Goal: Task Accomplishment & Management: Use online tool/utility

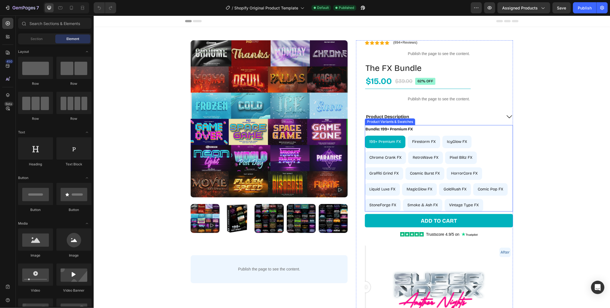
click at [487, 149] on div "199+ Premium FX 199+ Premium FX 199+ Premium FX Firestorm FX Firestorm FX Fires…" at bounding box center [438, 173] width 148 height 76
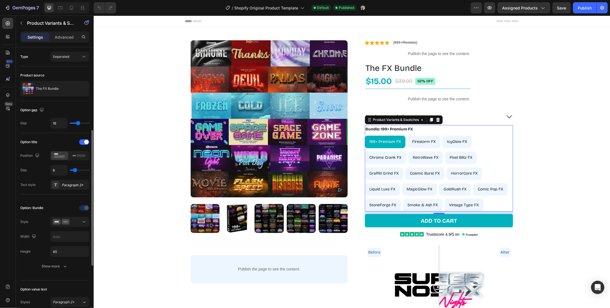
scroll to position [56, 0]
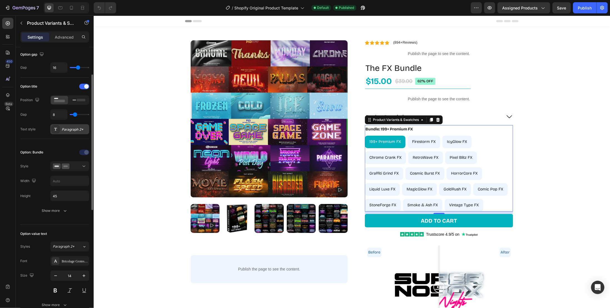
click at [70, 127] on div "Paragraph 2*" at bounding box center [75, 129] width 26 height 5
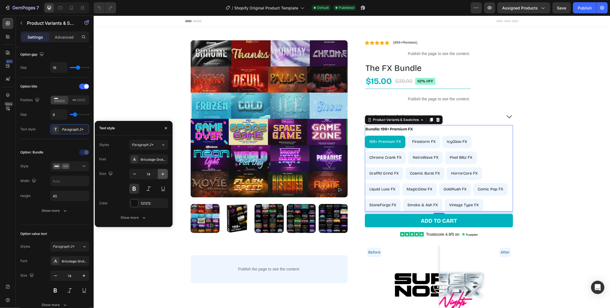
click at [164, 172] on icon "button" at bounding box center [163, 174] width 6 height 6
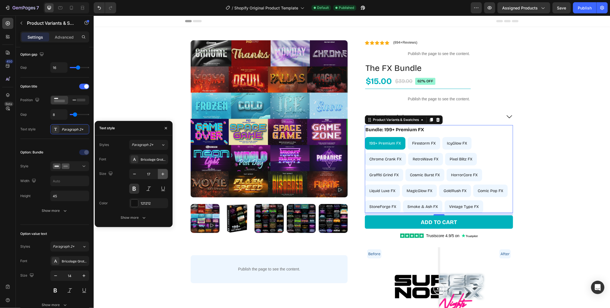
click at [164, 172] on icon "button" at bounding box center [163, 174] width 6 height 6
type input "18"
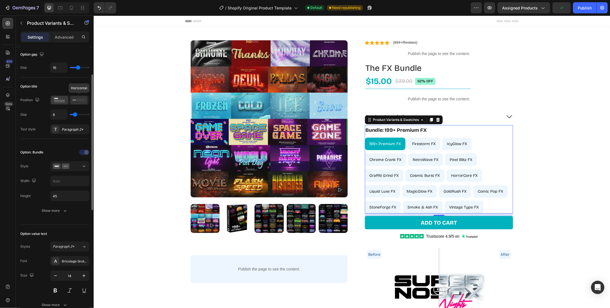
click at [79, 101] on icon at bounding box center [78, 100] width 13 height 6
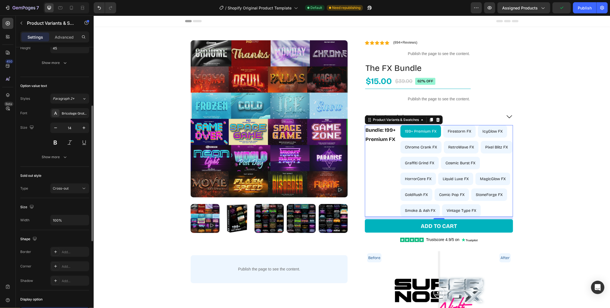
scroll to position [176, 0]
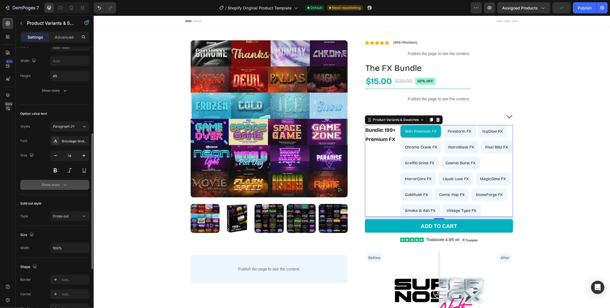
click at [73, 180] on button "Show more" at bounding box center [54, 185] width 69 height 10
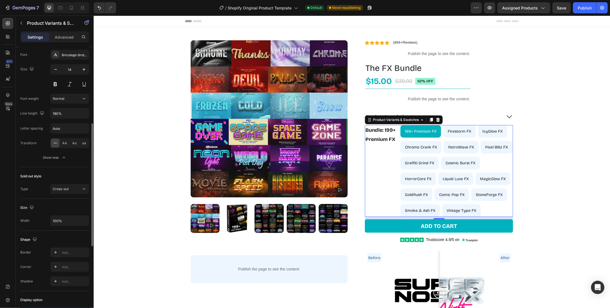
scroll to position [206, 0]
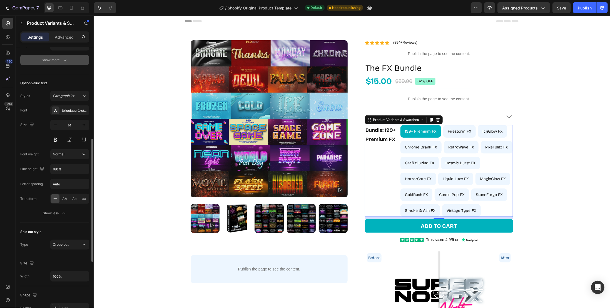
click at [64, 59] on icon "button" at bounding box center [65, 60] width 3 height 2
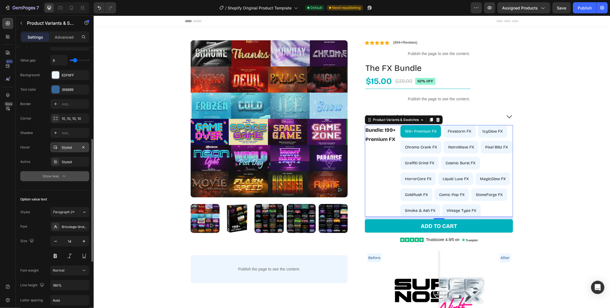
click at [72, 145] on div "Styled" at bounding box center [70, 147] width 16 height 5
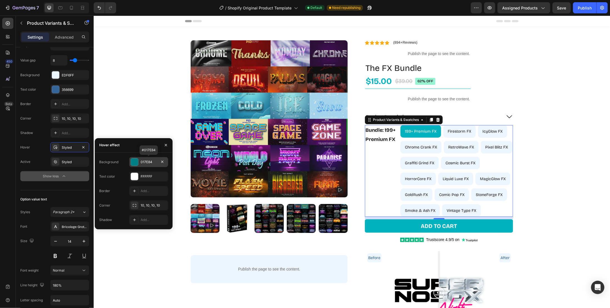
click at [155, 164] on div "017E84" at bounding box center [149, 161] width 16 height 5
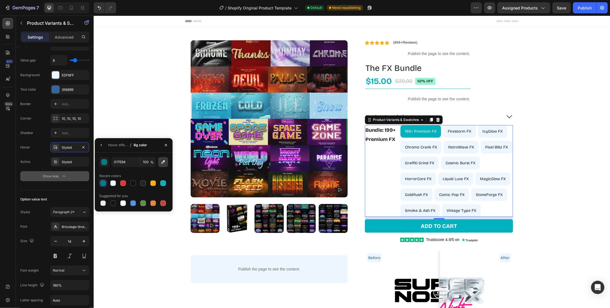
click at [164, 163] on icon "button" at bounding box center [163, 162] width 6 height 6
click at [108, 160] on button "button" at bounding box center [104, 162] width 10 height 10
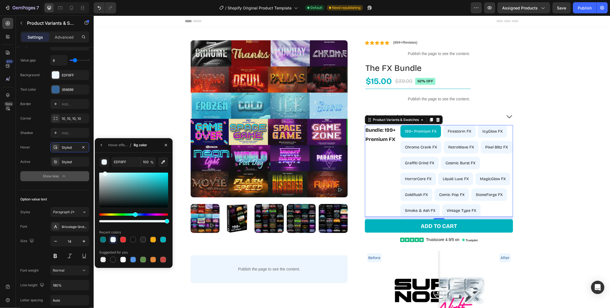
drag, startPoint x: 139, startPoint y: 214, endPoint x: 134, endPoint y: 214, distance: 4.7
click at [134, 214] on div "Hue" at bounding box center [135, 214] width 4 height 4
type input "ECFEFF"
click at [74, 11] on div at bounding box center [71, 7] width 9 height 9
type input "12"
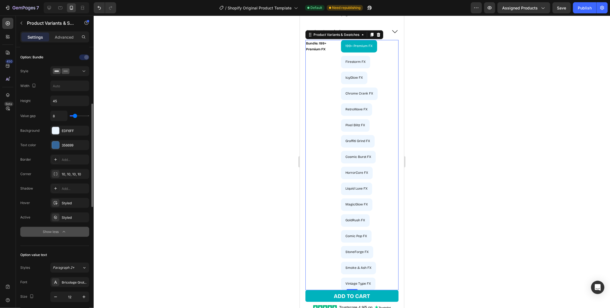
scroll to position [95, 0]
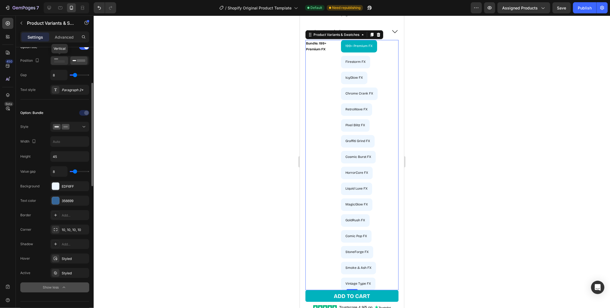
click at [61, 62] on icon at bounding box center [59, 60] width 13 height 6
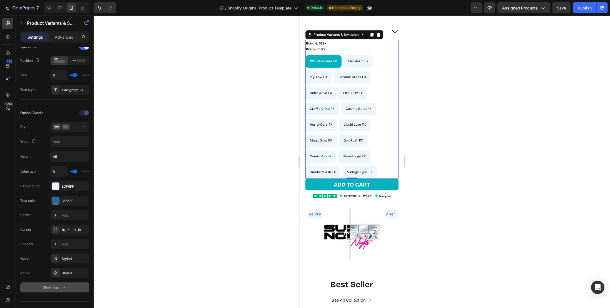
scroll to position [194, 0]
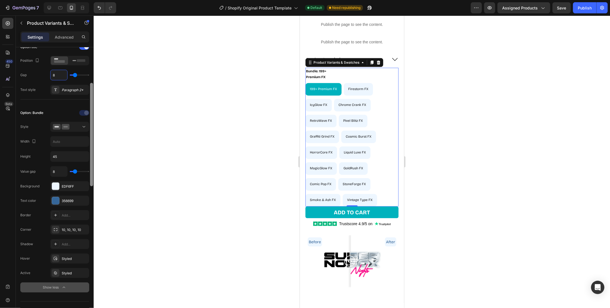
type input "5"
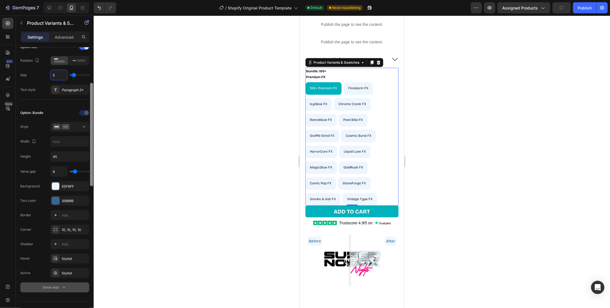
type input "0"
type input "4"
type input "0"
type input "1"
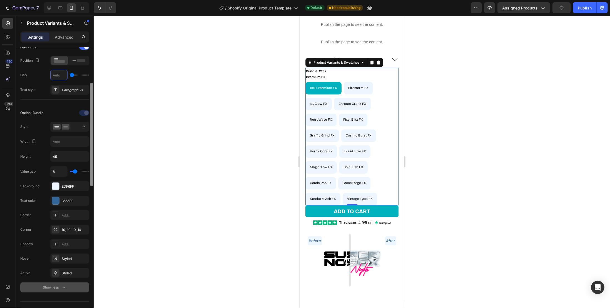
type input "1"
type input "0"
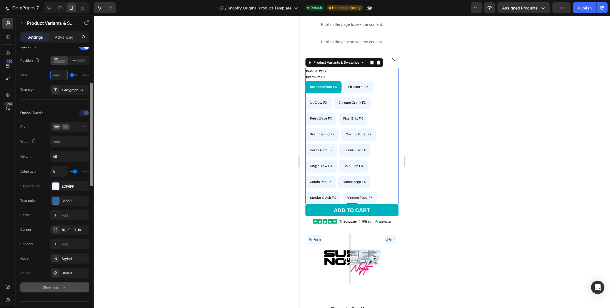
type input "0"
type input "5"
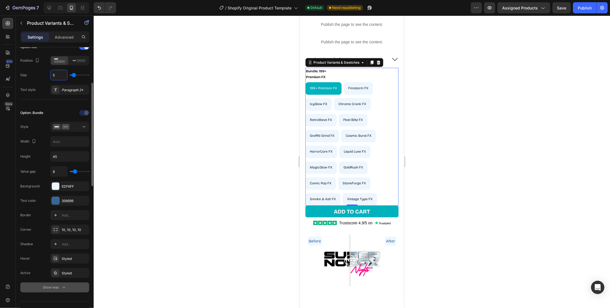
scroll to position [123, 0]
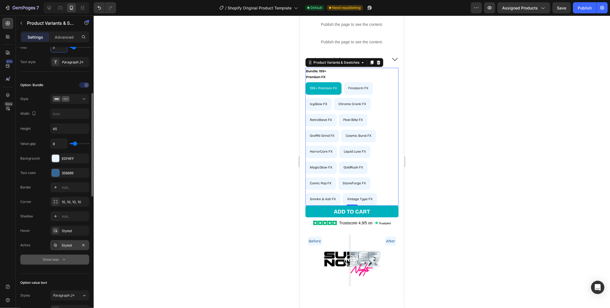
type input "5"
click at [73, 243] on div "Styled" at bounding box center [70, 245] width 16 height 5
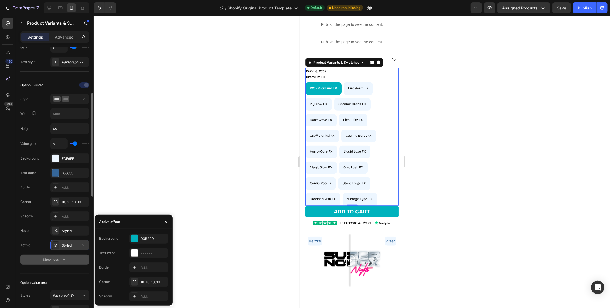
click at [73, 243] on div "Styled" at bounding box center [70, 245] width 16 height 5
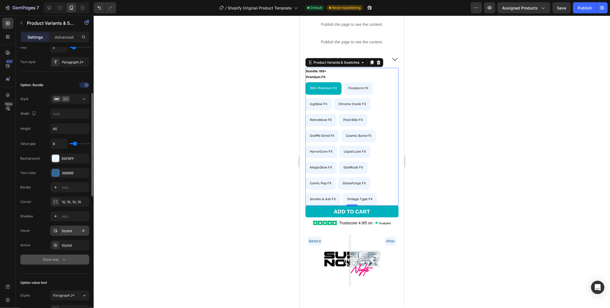
click at [74, 231] on div "Styled" at bounding box center [69, 231] width 39 height 10
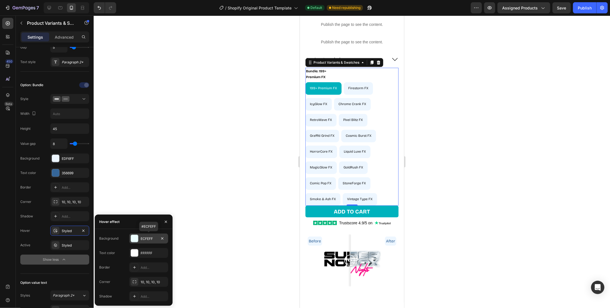
click at [152, 239] on div "ECFEFF" at bounding box center [149, 238] width 16 height 5
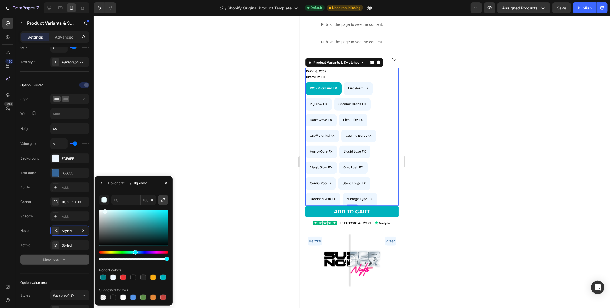
click at [160, 201] on icon "button" at bounding box center [163, 200] width 6 height 6
type input "EDF6FF"
drag, startPoint x: 105, startPoint y: 211, endPoint x: 110, endPoint y: 208, distance: 6.1
click at [110, 208] on div "EDF6FF 100 % Recent colors Suggested for you" at bounding box center [133, 248] width 69 height 106
click at [215, 175] on div at bounding box center [352, 162] width 516 height 292
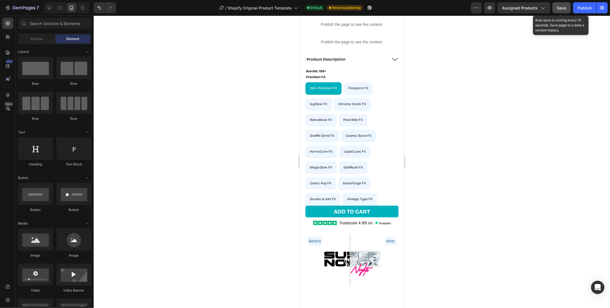
click at [561, 8] on span "Save" at bounding box center [561, 8] width 9 height 5
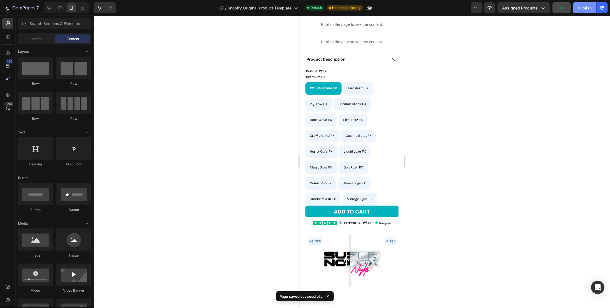
click at [584, 9] on div "Publish" at bounding box center [584, 8] width 14 height 6
click at [316, 69] on legend "Bundle: 199+ Premium FX" at bounding box center [321, 73] width 33 height 13
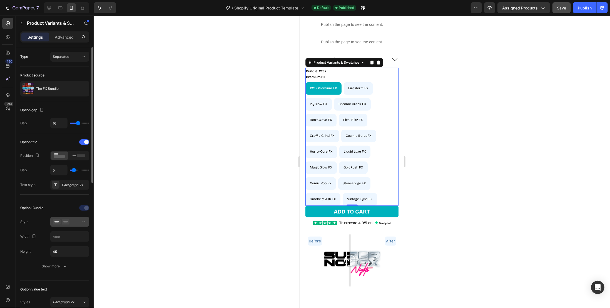
click at [79, 221] on div at bounding box center [70, 222] width 34 height 6
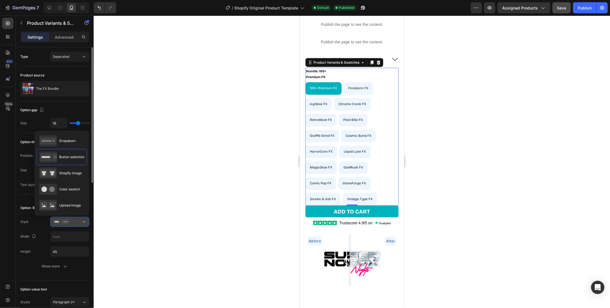
click at [79, 221] on div at bounding box center [70, 222] width 34 height 6
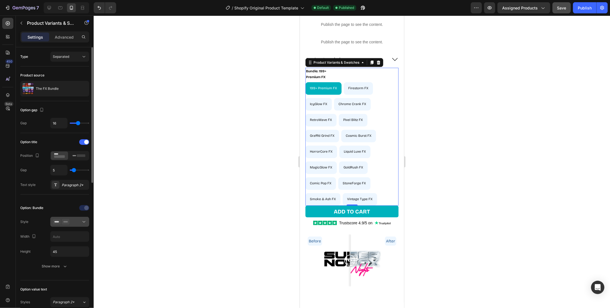
click at [79, 221] on div at bounding box center [70, 222] width 34 height 6
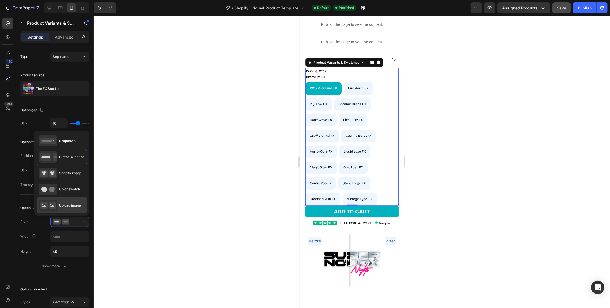
click at [72, 206] on span "Upload image" at bounding box center [70, 205] width 22 height 5
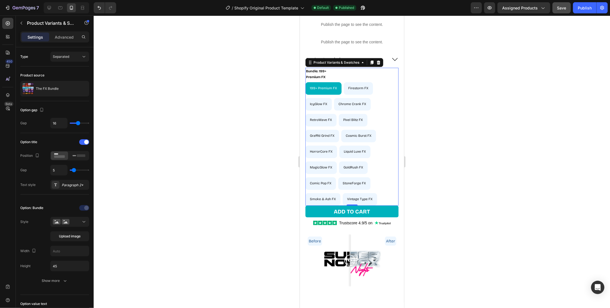
type input "64"
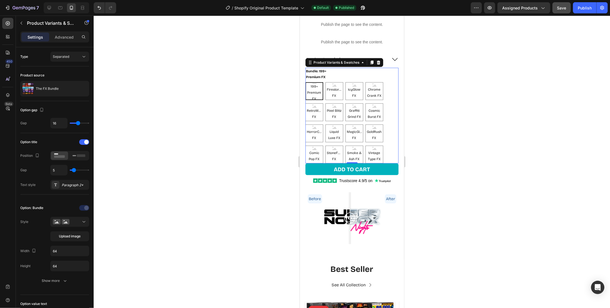
click at [316, 92] on span "199+ Premium FX" at bounding box center [314, 92] width 17 height 18
click at [305, 82] on input "199+ Premium FX 199+ Premium FX 199+ Premium FX" at bounding box center [305, 82] width 0 height 0
click at [75, 217] on button at bounding box center [69, 222] width 39 height 10
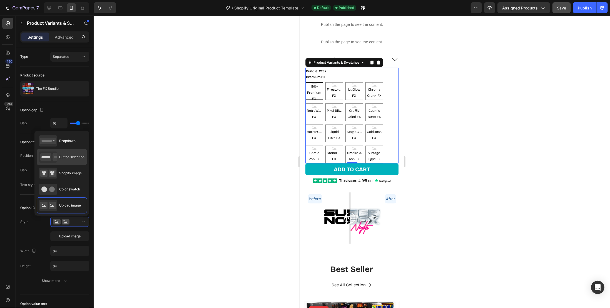
click at [70, 159] on div "Button selection" at bounding box center [61, 156] width 45 height 11
type input "45"
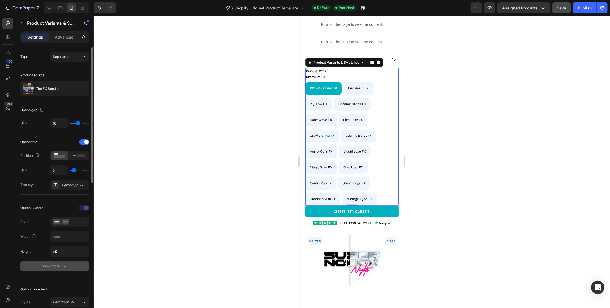
click at [66, 263] on icon "button" at bounding box center [65, 266] width 6 height 6
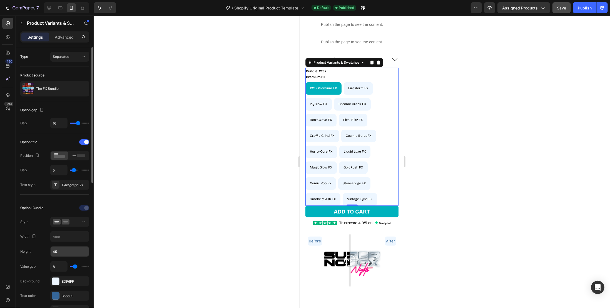
scroll to position [28, 0]
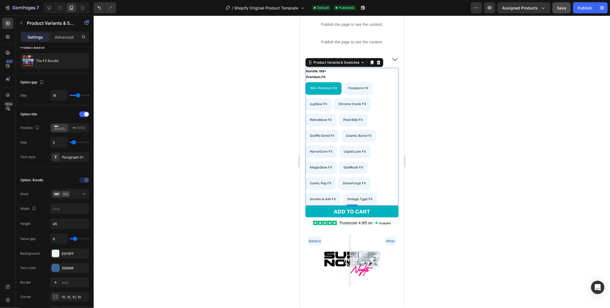
click at [316, 71] on legend "Bundle: 199+ Premium FX" at bounding box center [321, 73] width 33 height 13
click at [74, 155] on div "Paragraph 2*" at bounding box center [75, 157] width 26 height 5
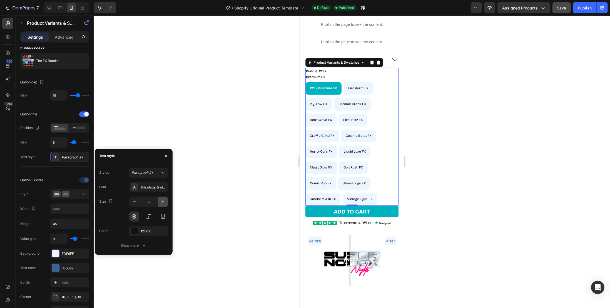
click at [164, 200] on icon "button" at bounding box center [163, 202] width 6 height 6
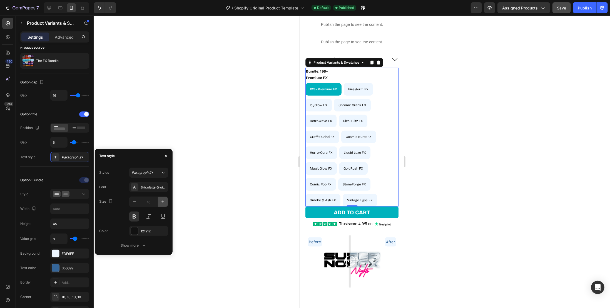
click at [164, 200] on icon "button" at bounding box center [163, 202] width 6 height 6
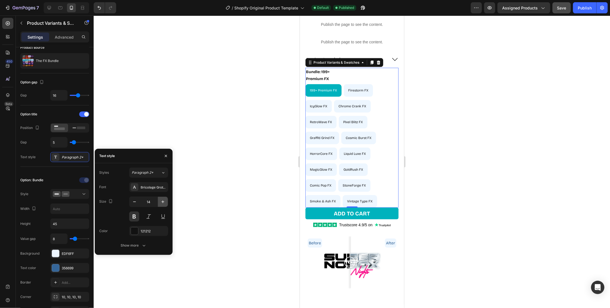
click at [163, 204] on icon "button" at bounding box center [163, 202] width 6 height 6
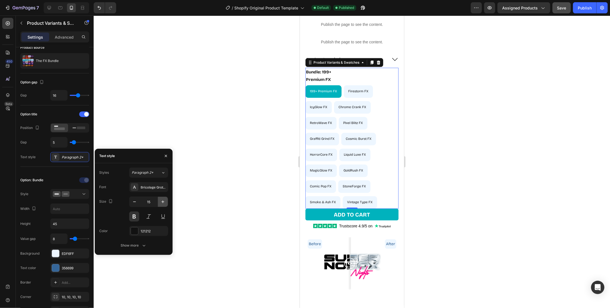
click at [163, 204] on button "button" at bounding box center [163, 202] width 10 height 10
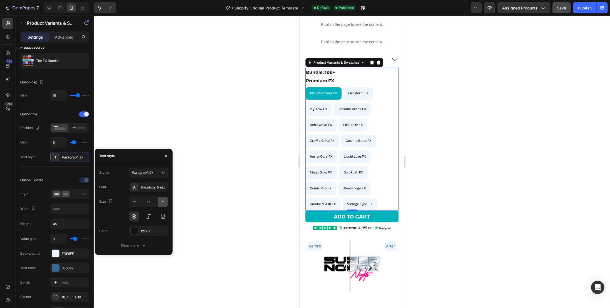
click at [163, 203] on icon "button" at bounding box center [163, 202] width 6 height 6
type input "18"
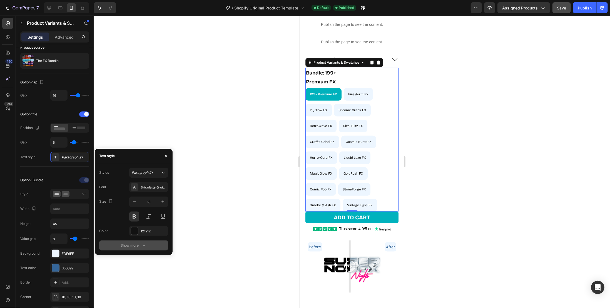
click at [136, 243] on div "Show more" at bounding box center [134, 245] width 26 height 6
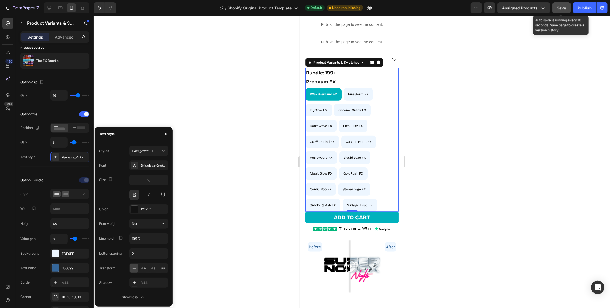
click at [561, 8] on span "Save" at bounding box center [561, 8] width 9 height 5
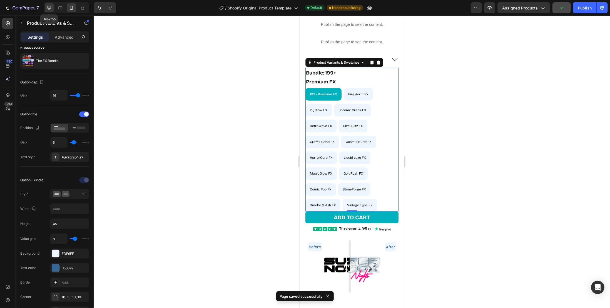
click at [51, 7] on icon at bounding box center [49, 8] width 6 height 6
type input "14"
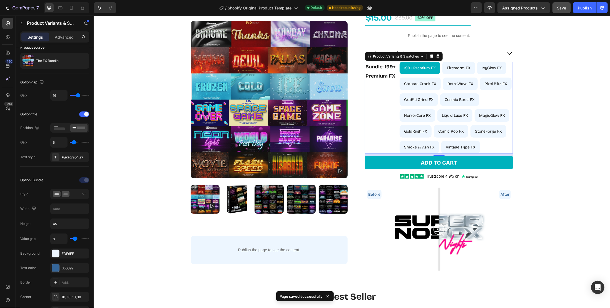
scroll to position [8, 0]
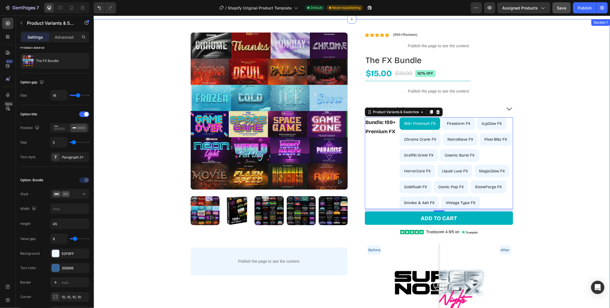
click at [567, 89] on div "Product Images Publish the page to see the content. Custom Code Row Row Row Ico…" at bounding box center [351, 176] width 516 height 314
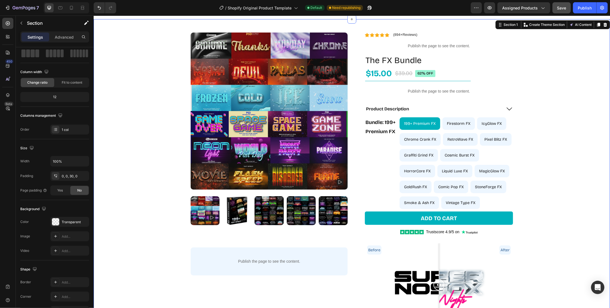
scroll to position [0, 0]
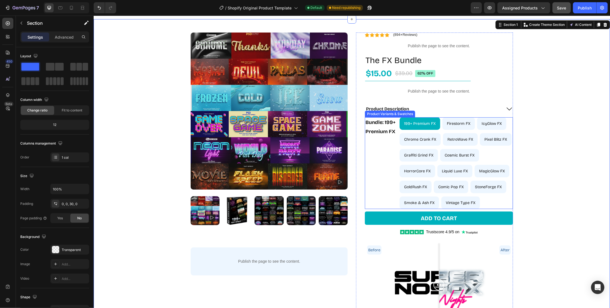
click at [379, 162] on div "Bundle: 199+ Premium FX" at bounding box center [380, 163] width 33 height 92
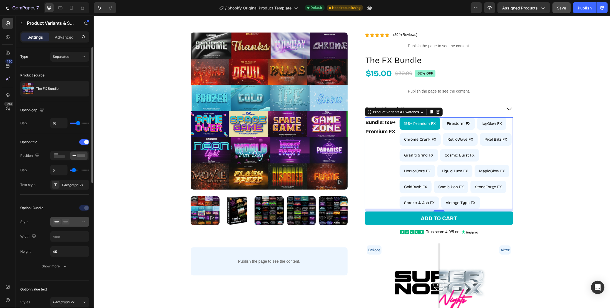
click at [71, 219] on div at bounding box center [70, 222] width 34 height 6
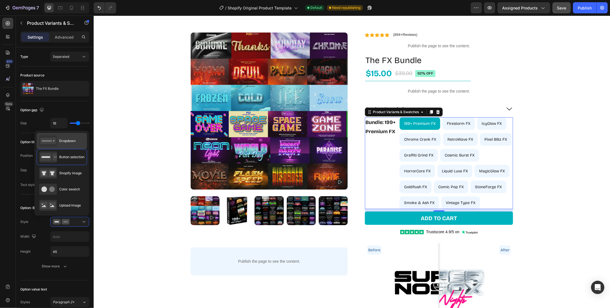
click at [59, 139] on span "Dropdown" at bounding box center [67, 140] width 16 height 5
type input "100%"
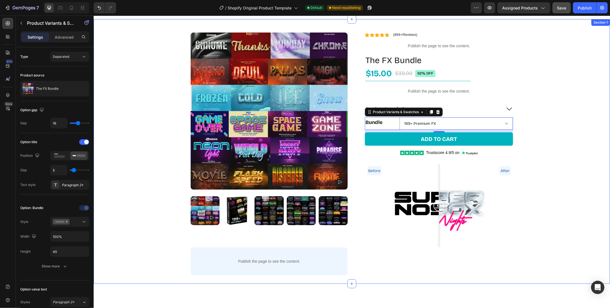
click at [537, 125] on div "Product Images Publish the page to see the content. Custom Code Row Row Row Ico…" at bounding box center [351, 147] width 516 height 256
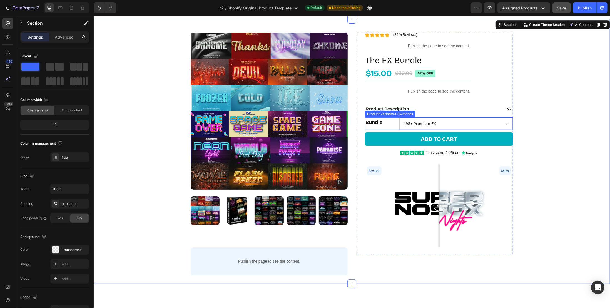
click at [484, 122] on select "199+ Premium FX Firestorm FX IcyGlow FX Chrome Crank FX RetroWave FX Pixel Blit…" at bounding box center [455, 123] width 113 height 12
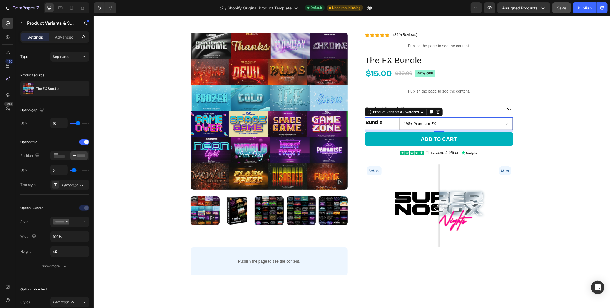
click at [476, 123] on select "199+ Premium FX Firestorm FX IcyGlow FX Chrome Crank FX RetroWave FX Pixel Blit…" at bounding box center [455, 123] width 113 height 12
click at [549, 136] on div "Product Images Publish the page to see the content. Custom Code Row Row Row Ico…" at bounding box center [351, 147] width 516 height 256
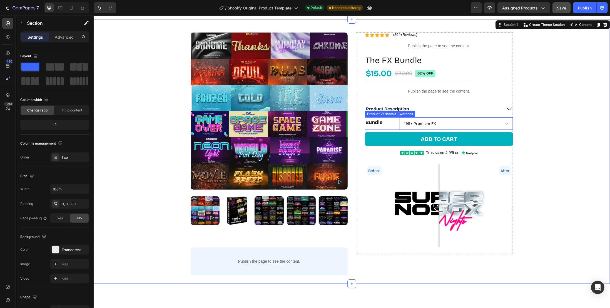
click at [389, 126] on legend "Bundle" at bounding box center [380, 122] width 33 height 10
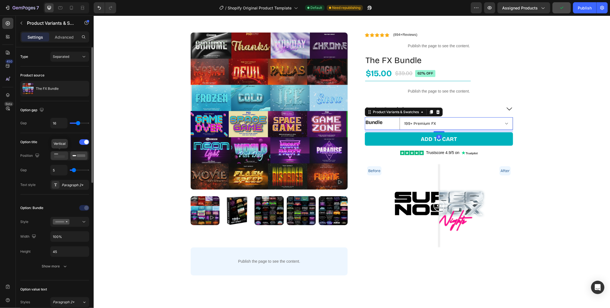
click at [62, 156] on rect at bounding box center [59, 156] width 11 height 2
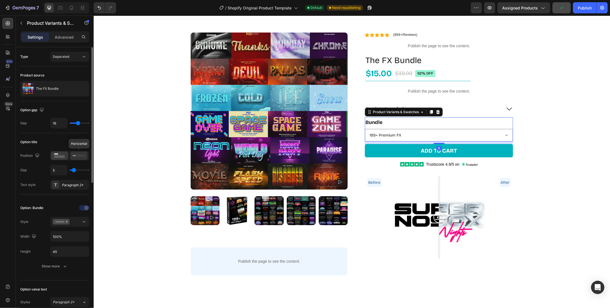
click at [80, 156] on icon at bounding box center [78, 155] width 13 height 6
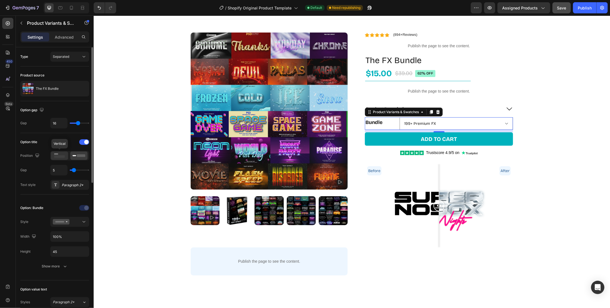
click at [62, 153] on icon at bounding box center [59, 155] width 13 height 6
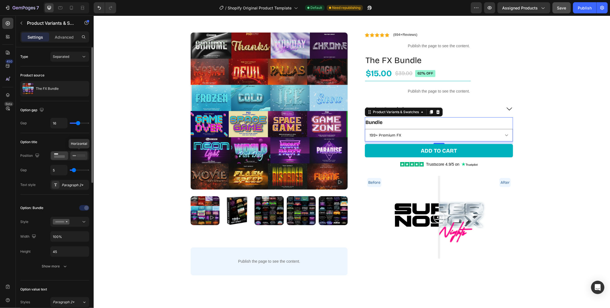
click at [73, 155] on rect at bounding box center [74, 155] width 4 height 1
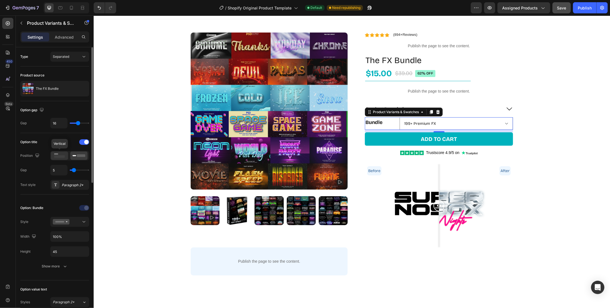
click at [64, 154] on icon at bounding box center [59, 155] width 13 height 6
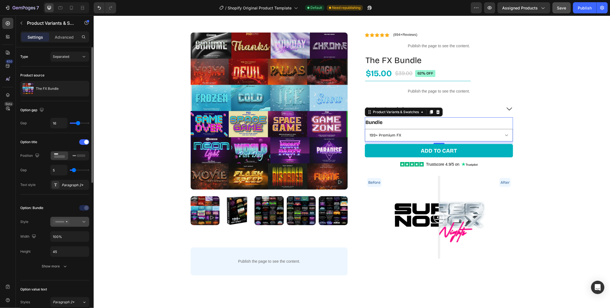
click at [76, 222] on div at bounding box center [70, 222] width 34 height 6
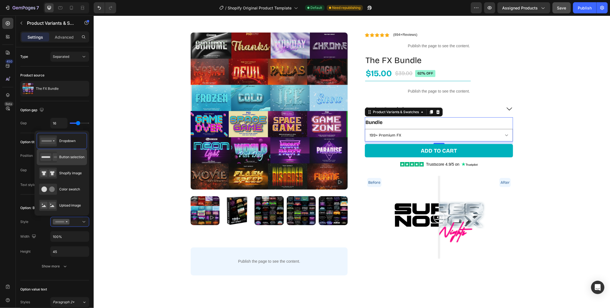
click at [69, 161] on div "Button selection" at bounding box center [61, 156] width 45 height 11
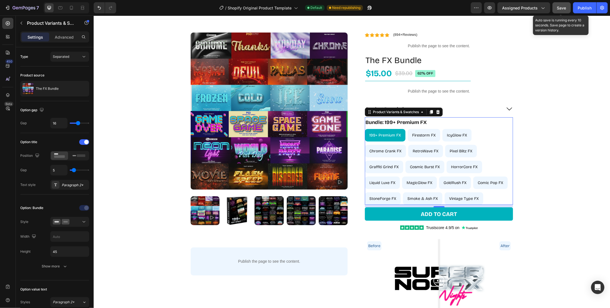
click at [565, 4] on button "Save" at bounding box center [561, 7] width 18 height 11
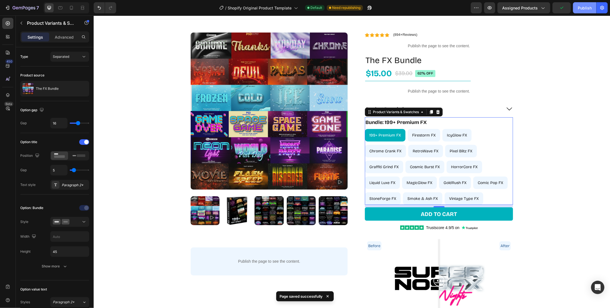
click at [578, 8] on div "Publish" at bounding box center [584, 8] width 14 height 6
click at [579, 5] on div "Publish" at bounding box center [584, 8] width 14 height 6
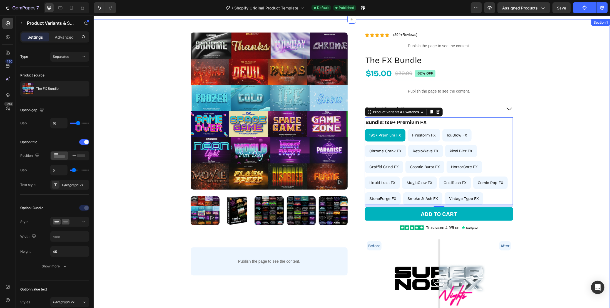
click at [550, 116] on div "Product Images Publish the page to see the content. Custom Code Row Row Row Ico…" at bounding box center [351, 173] width 516 height 309
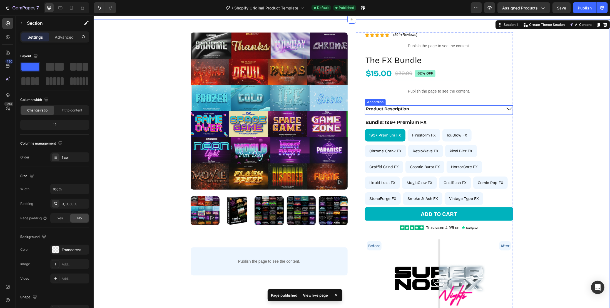
click at [440, 109] on div "Product Description" at bounding box center [433, 108] width 136 height 7
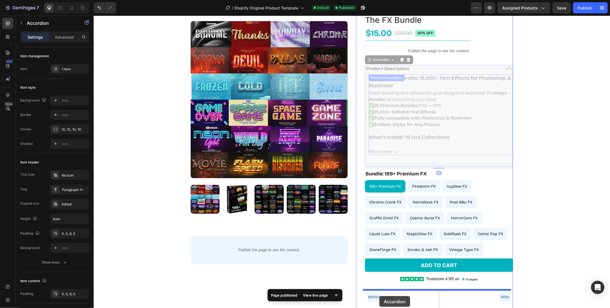
scroll to position [59, 0]
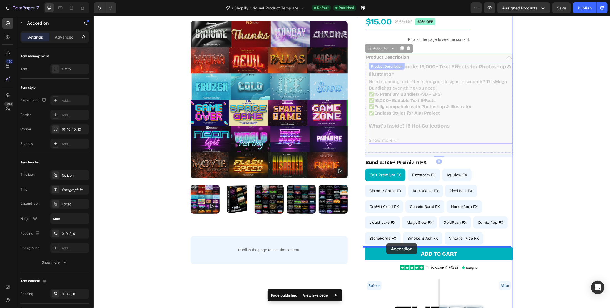
drag, startPoint x: 366, startPoint y: 99, endPoint x: 386, endPoint y: 243, distance: 144.6
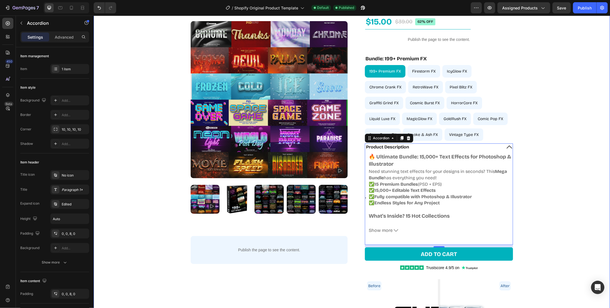
click at [563, 175] on div "Product Images Publish the page to see the content. Custom Code Row Row Row Ico…" at bounding box center [351, 167] width 516 height 401
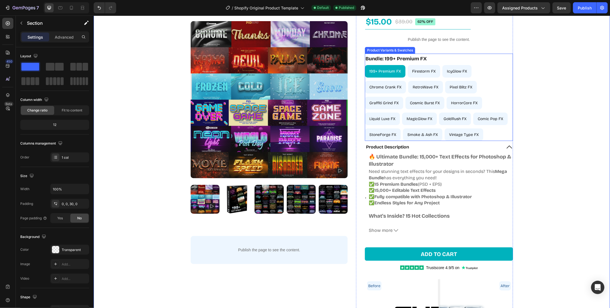
click at [505, 138] on div "199+ Premium FX 199+ Premium FX 199+ Premium FX Firestorm FX Firestorm FX Fires…" at bounding box center [438, 103] width 148 height 76
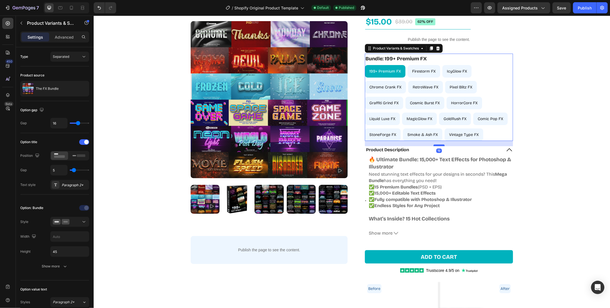
drag, startPoint x: 440, startPoint y: 141, endPoint x: 439, endPoint y: 144, distance: 2.8
click at [439, 144] on div at bounding box center [438, 145] width 11 height 2
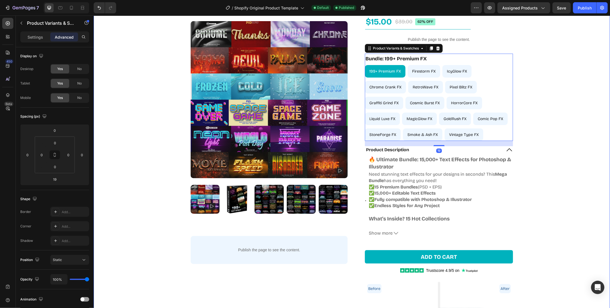
click at [574, 63] on div "Product Images Publish the page to see the content. Custom Code Row Row Row Ico…" at bounding box center [351, 169] width 516 height 404
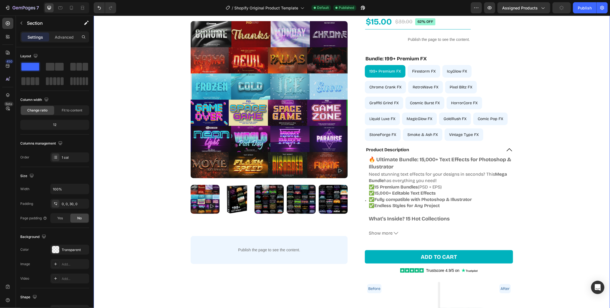
scroll to position [32, 0]
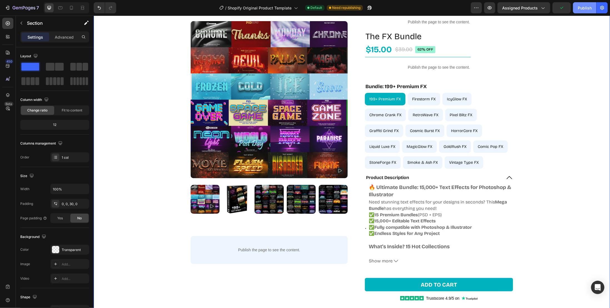
click at [582, 8] on div "Publish" at bounding box center [584, 8] width 14 height 6
click at [17, 10] on icon "button" at bounding box center [23, 8] width 23 height 5
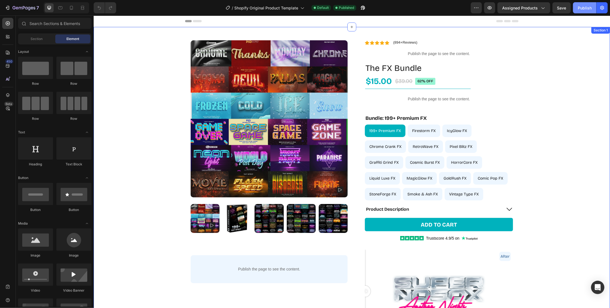
click at [585, 9] on div "Publish" at bounding box center [584, 8] width 14 height 6
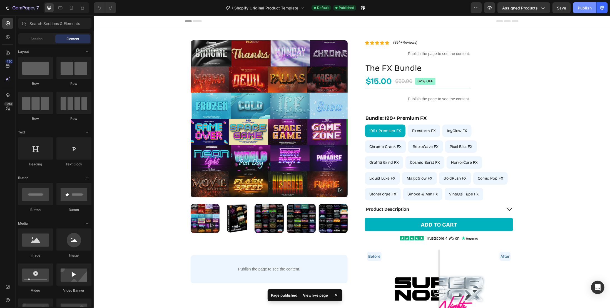
click at [582, 8] on div "Publish" at bounding box center [584, 8] width 14 height 6
click at [414, 118] on p "Firestorm FX" at bounding box center [423, 117] width 19 height 5
click at [407, 124] on input "Firestorm FX Firestorm FX Firestorm FX" at bounding box center [407, 124] width 0 height 0
radio input "true"
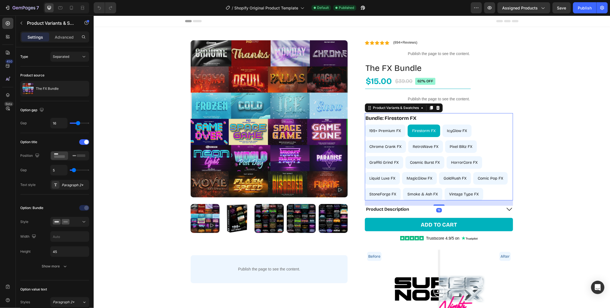
click at [494, 128] on div "199+ Premium FX 199+ Premium FX 199+ Premium FX Firestorm FX Firestorm FX Fires…" at bounding box center [438, 162] width 148 height 76
click at [429, 107] on icon at bounding box center [430, 108] width 3 height 4
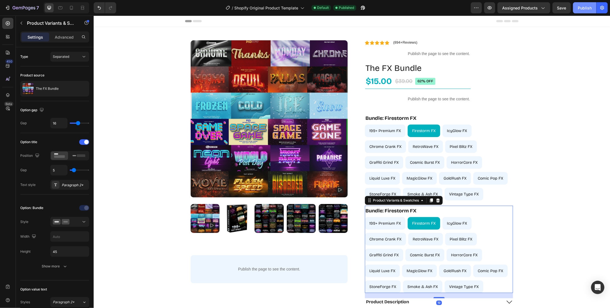
click at [584, 7] on div "Publish" at bounding box center [584, 8] width 14 height 6
click at [497, 132] on div "199+ Premium FX 199+ Premium FX 199+ Premium FX Firestorm FX Firestorm FX Fires…" at bounding box center [438, 162] width 148 height 76
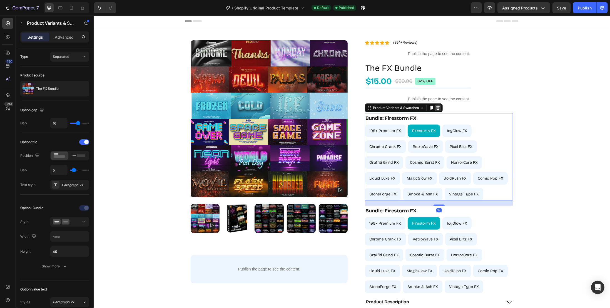
click at [435, 107] on icon at bounding box center [437, 107] width 4 height 4
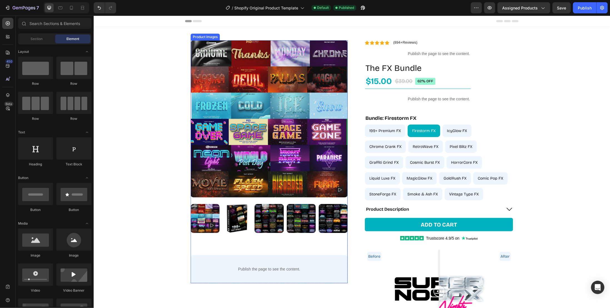
click at [309, 122] on img at bounding box center [268, 118] width 157 height 157
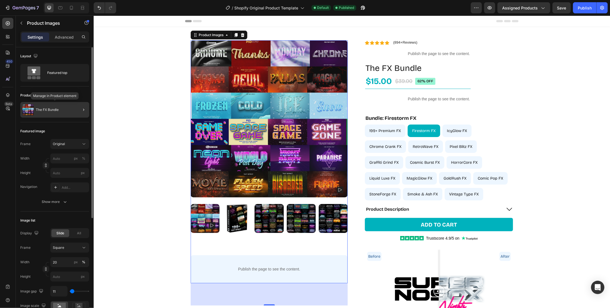
click at [54, 110] on p "The FX Bundle" at bounding box center [47, 110] width 23 height 4
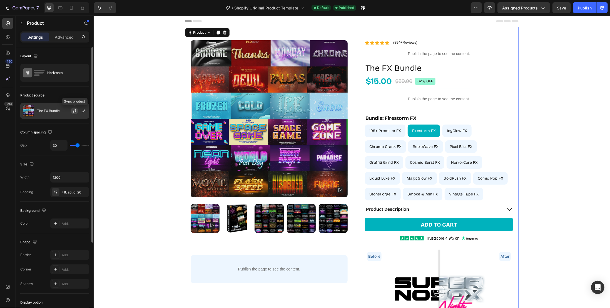
click at [76, 110] on icon "button" at bounding box center [74, 111] width 4 height 4
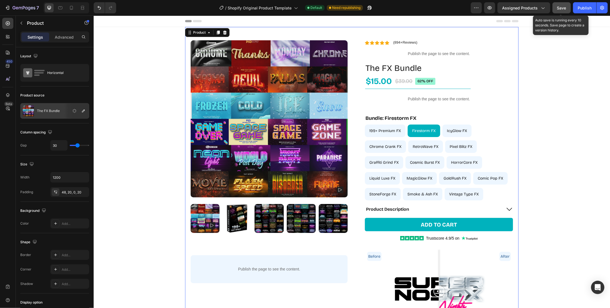
click at [566, 9] on span "Save" at bounding box center [561, 8] width 9 height 5
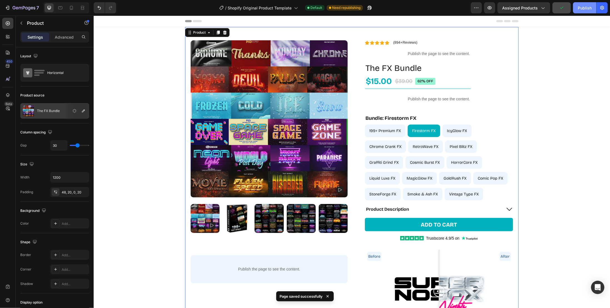
click at [582, 7] on div "Publish" at bounding box center [584, 8] width 14 height 6
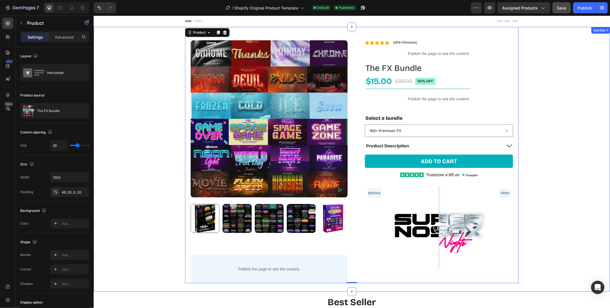
click at [542, 126] on div "Product Images Publish the page to see the content. Custom Code Row Row Row Ico…" at bounding box center [351, 155] width 516 height 256
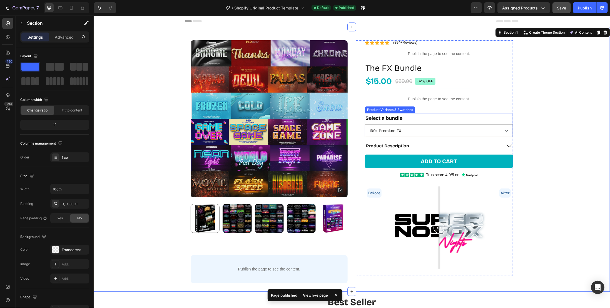
click at [477, 117] on div "Select a bundle 199+ Premium FX 1K+ Firestorm FX 1K+ IcyGlow FX 1K+ Chrome Cran…" at bounding box center [438, 125] width 148 height 24
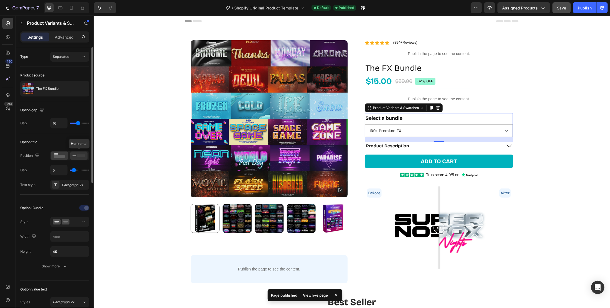
click at [75, 154] on icon at bounding box center [78, 155] width 13 height 6
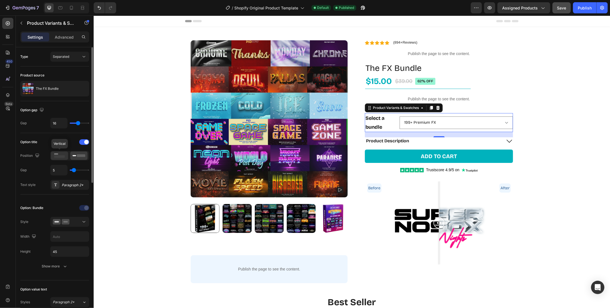
click at [58, 155] on rect at bounding box center [59, 156] width 11 height 2
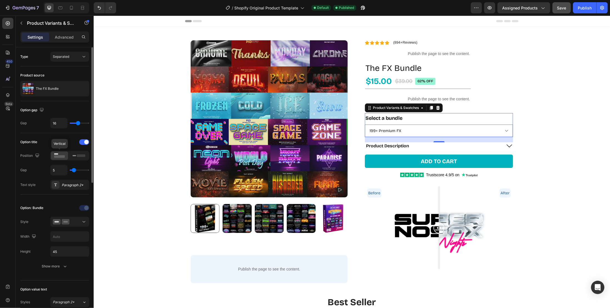
scroll to position [28, 0]
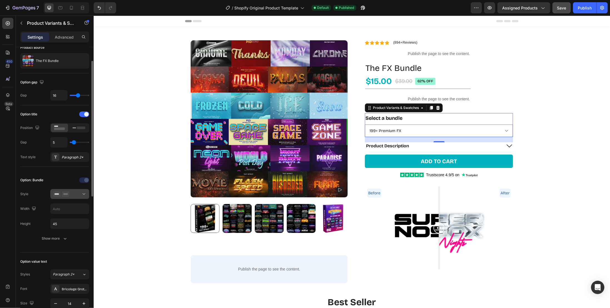
click at [79, 194] on div at bounding box center [70, 194] width 34 height 6
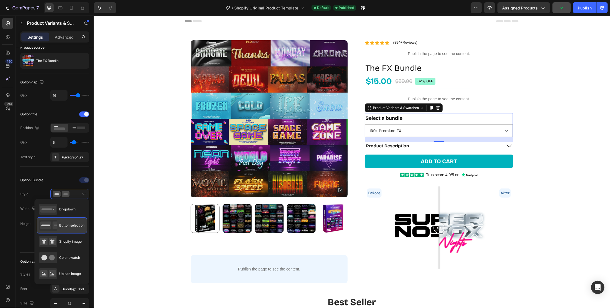
click at [70, 224] on span "Button selection" at bounding box center [71, 225] width 25 height 5
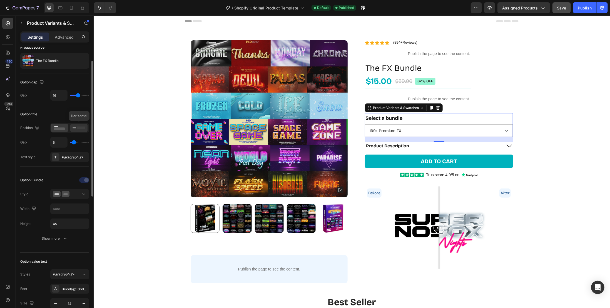
click at [76, 127] on icon at bounding box center [78, 128] width 13 height 6
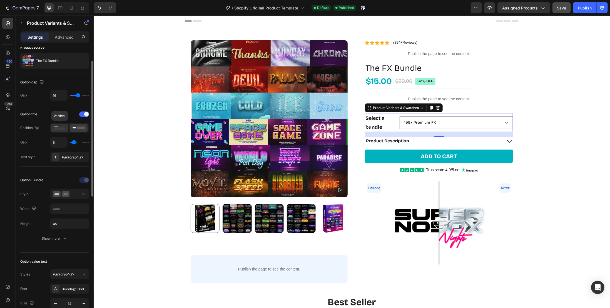
click at [59, 127] on rect at bounding box center [59, 128] width 11 height 2
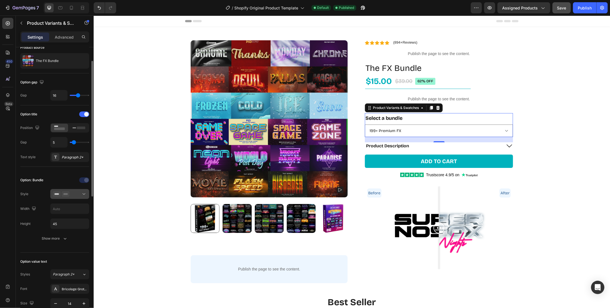
click at [77, 193] on div at bounding box center [70, 194] width 34 height 6
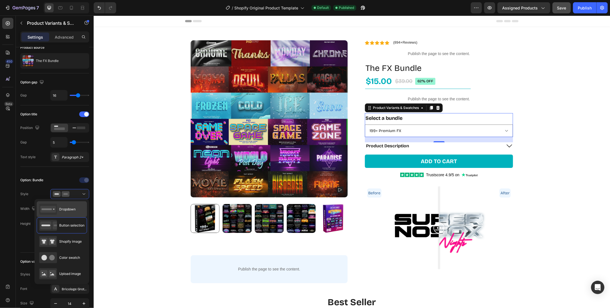
click at [71, 215] on div "Dropdown" at bounding box center [62, 209] width 50 height 16
type input "100%"
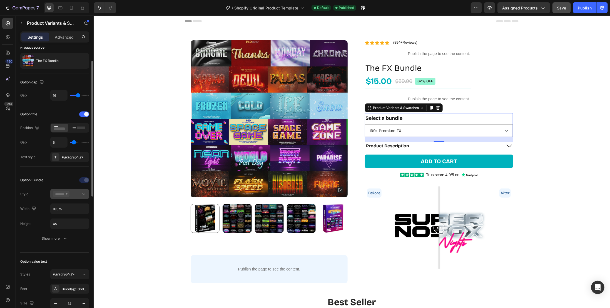
click at [75, 195] on div at bounding box center [70, 194] width 34 height 6
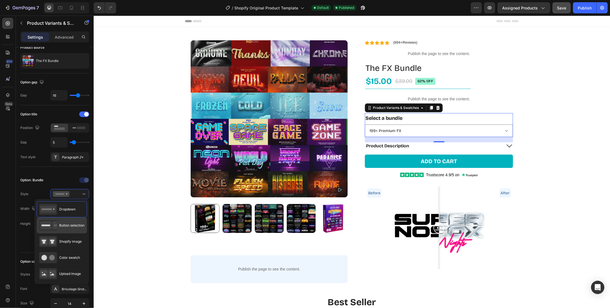
click at [73, 223] on span "Button selection" at bounding box center [71, 225] width 25 height 5
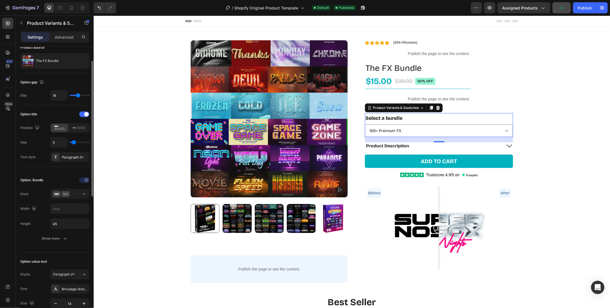
scroll to position [56, 0]
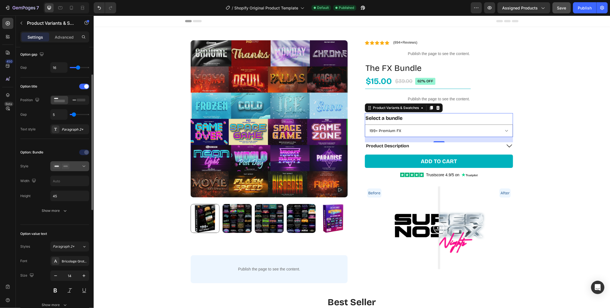
click at [69, 165] on icon at bounding box center [66, 166] width 8 height 6
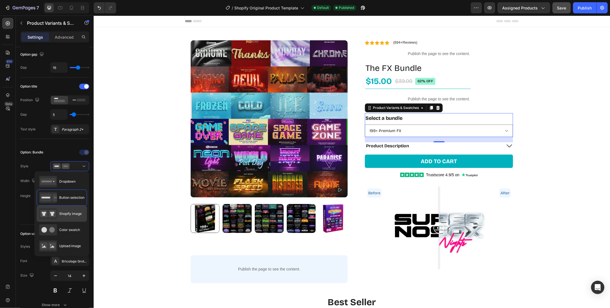
click at [66, 217] on div "Shopify image" at bounding box center [60, 213] width 42 height 11
type input "64"
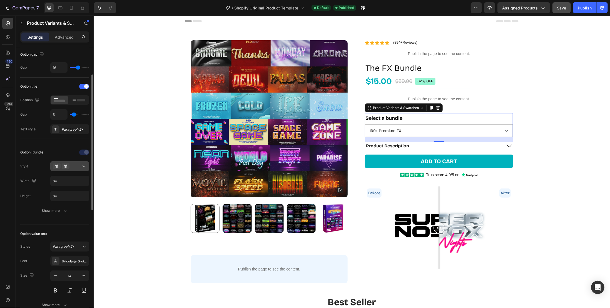
click at [76, 166] on div at bounding box center [70, 166] width 34 height 6
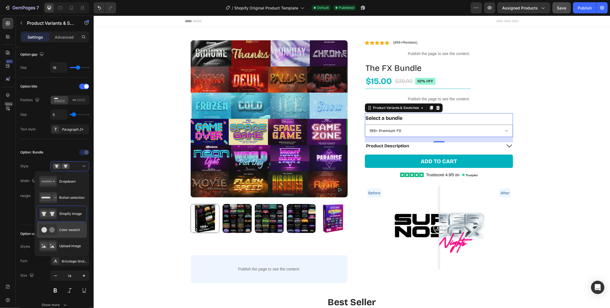
click at [58, 224] on div "Color swatch" at bounding box center [59, 229] width 41 height 11
type input "45"
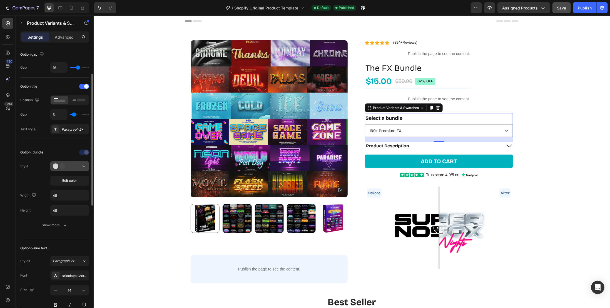
click at [69, 164] on icon at bounding box center [61, 166] width 17 height 6
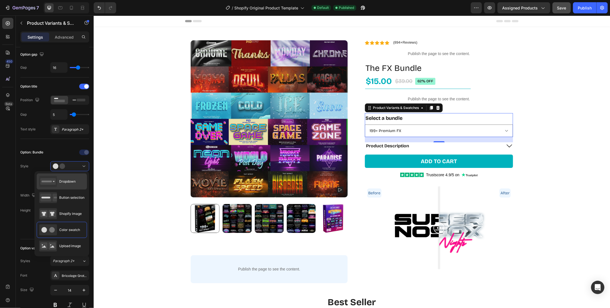
click at [66, 181] on span "Dropdown" at bounding box center [67, 181] width 16 height 5
type input "100%"
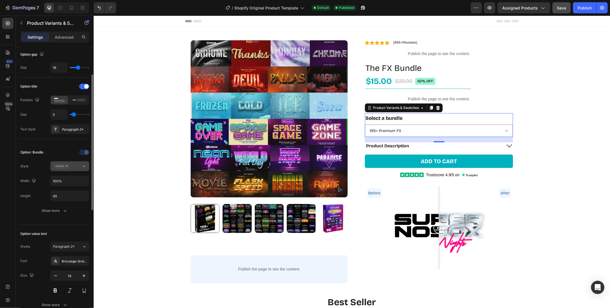
click at [73, 169] on button at bounding box center [69, 166] width 39 height 10
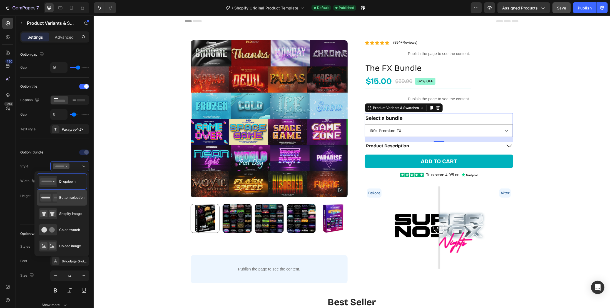
click at [71, 196] on span "Button selection" at bounding box center [71, 197] width 25 height 5
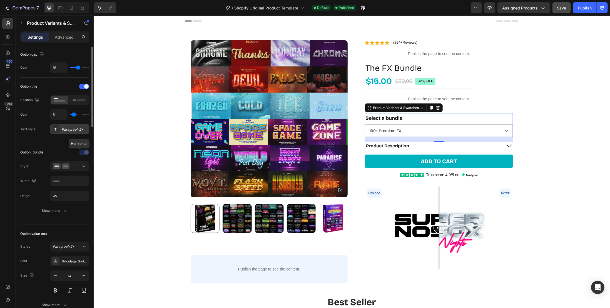
scroll to position [0, 0]
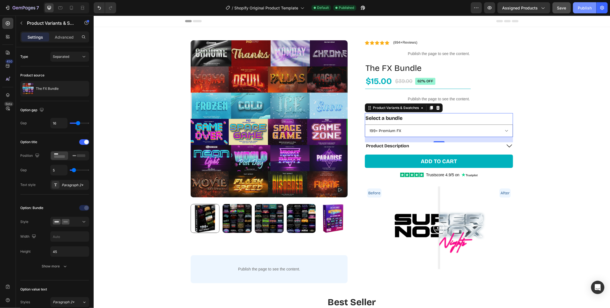
click at [574, 7] on button "Publish" at bounding box center [584, 7] width 23 height 11
click at [76, 91] on div at bounding box center [82, 89] width 16 height 16
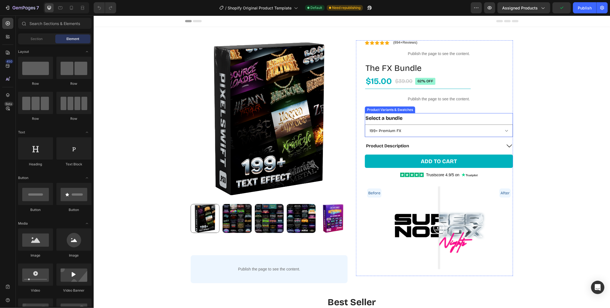
click at [454, 117] on div "Select a bundle 199+ Premium FX 1K+ Firestorm FX 1K+ IcyGlow FX 1K+ Chrome Cran…" at bounding box center [438, 125] width 148 height 24
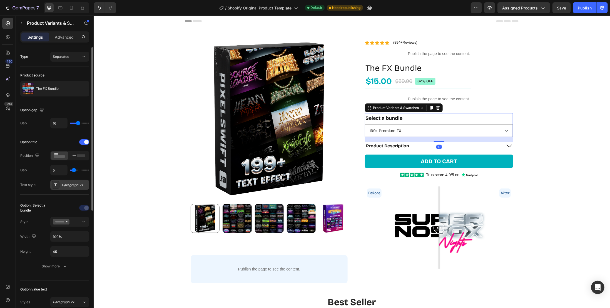
scroll to position [56, 0]
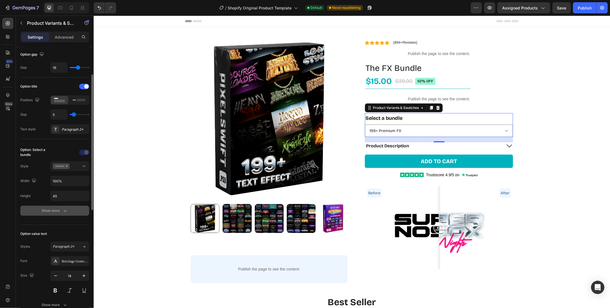
click at [73, 210] on button "Show more" at bounding box center [54, 211] width 69 height 10
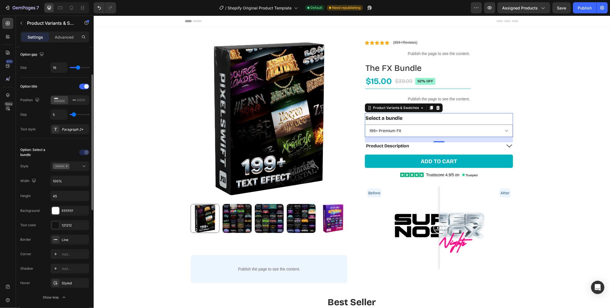
click at [76, 171] on div "Option: Select a bundle Style Width 100% Height 45 Background FFFFFF Text color…" at bounding box center [54, 225] width 69 height 154
click at [77, 167] on div at bounding box center [70, 166] width 34 height 6
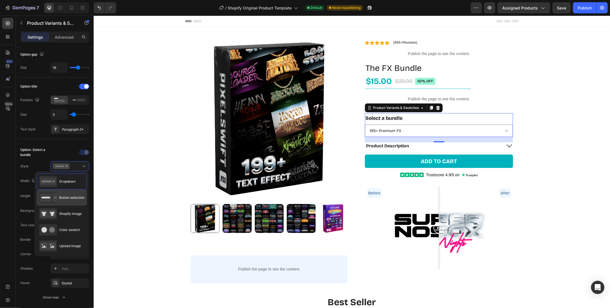
click at [74, 196] on span "Button selection" at bounding box center [71, 197] width 25 height 5
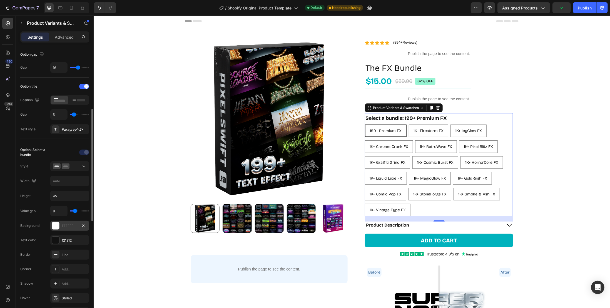
scroll to position [83, 0]
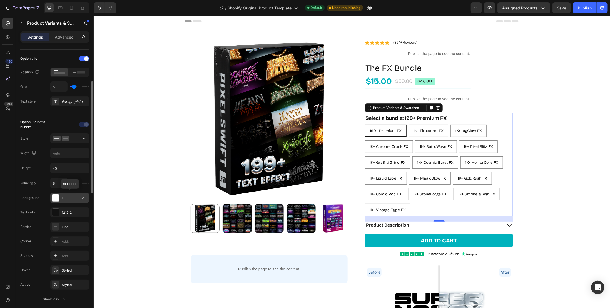
click at [77, 198] on div "FFFFFF" at bounding box center [70, 198] width 16 height 5
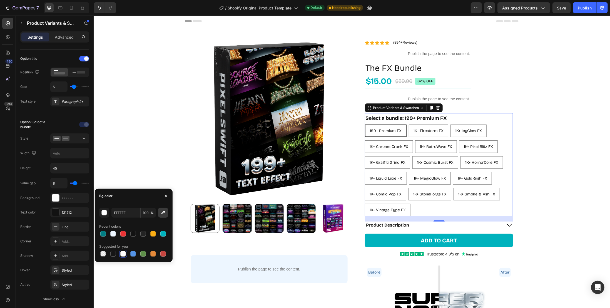
click at [162, 214] on icon "button" at bounding box center [163, 213] width 6 height 6
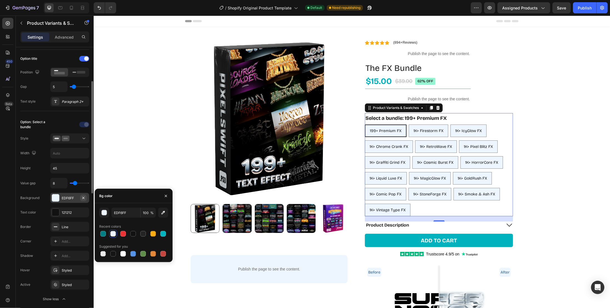
click at [80, 196] on button "button" at bounding box center [83, 197] width 7 height 7
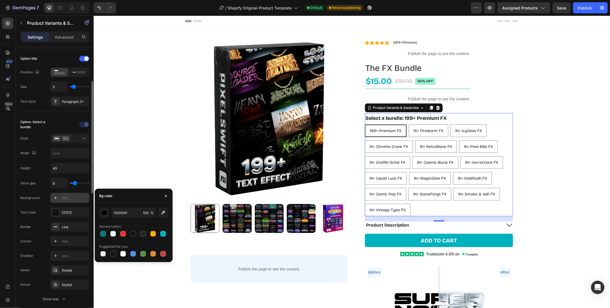
click at [76, 196] on div "Add..." at bounding box center [75, 198] width 26 height 5
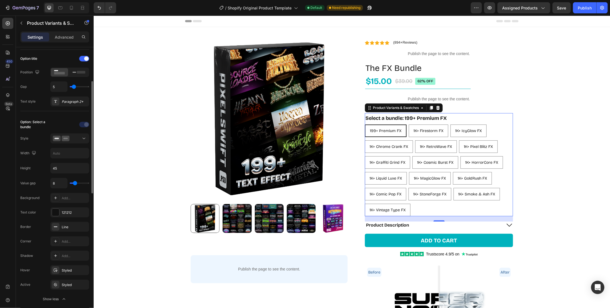
click at [76, 201] on div "Value gap 8 Background Add... Text color 121212 Border Line Corner Add... Shado…" at bounding box center [54, 241] width 69 height 126
drag, startPoint x: 76, startPoint y: 197, endPoint x: 109, endPoint y: 202, distance: 34.3
click at [75, 197] on div "Add..." at bounding box center [75, 198] width 26 height 5
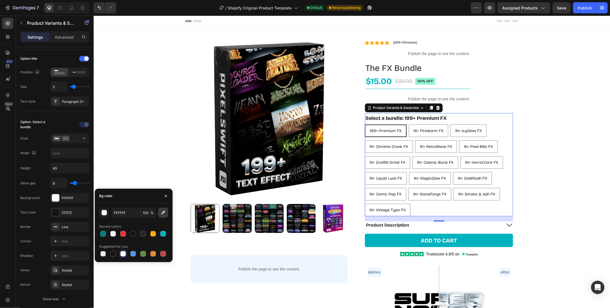
click at [162, 212] on icon "button" at bounding box center [163, 213] width 6 height 6
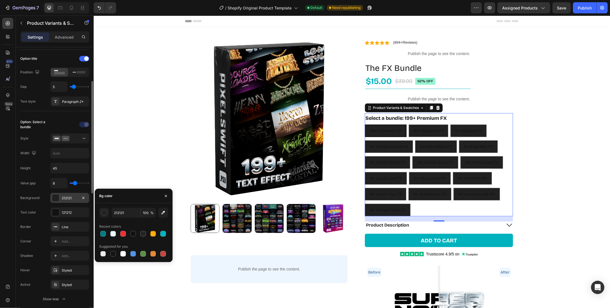
click at [74, 196] on div "212121" at bounding box center [70, 198] width 16 height 5
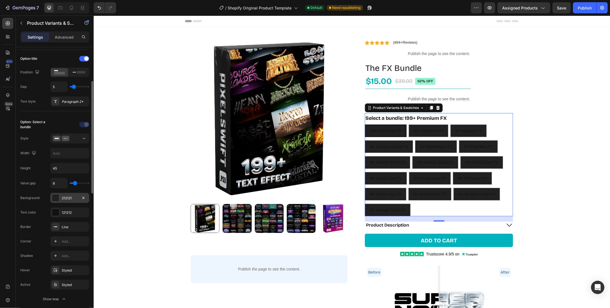
click at [73, 196] on div "212121" at bounding box center [70, 198] width 16 height 5
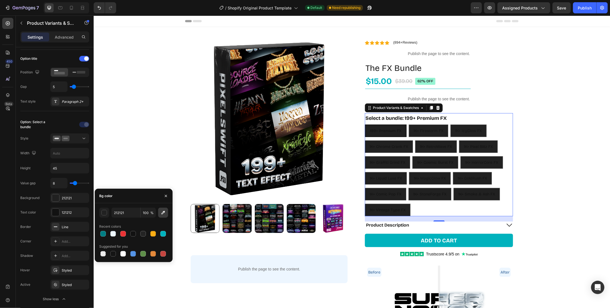
click at [165, 212] on icon "button" at bounding box center [163, 213] width 6 height 6
type input "EDF6FF"
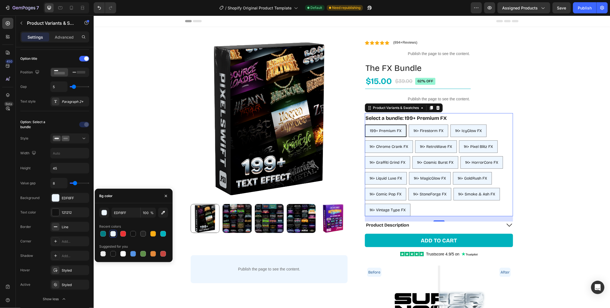
click at [140, 201] on div "Bg color" at bounding box center [134, 196] width 78 height 14
click at [83, 225] on icon "button" at bounding box center [83, 226] width 2 height 2
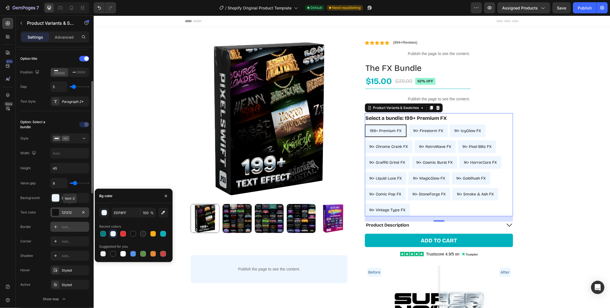
click at [74, 211] on div "121212" at bounding box center [70, 212] width 16 height 5
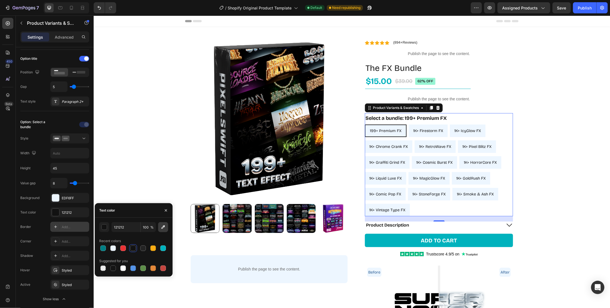
click at [162, 227] on icon "button" at bounding box center [163, 227] width 6 height 6
type input "2A5D93"
click at [72, 268] on div "Styled" at bounding box center [70, 270] width 16 height 5
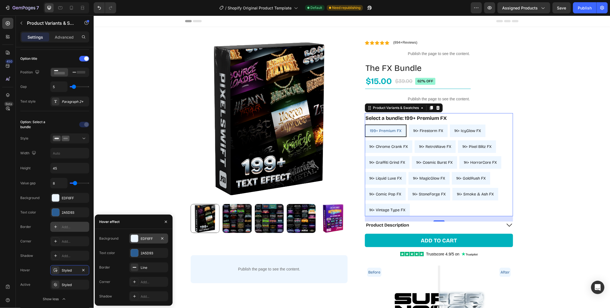
click at [148, 240] on div "EDF6FF" at bounding box center [149, 238] width 16 height 5
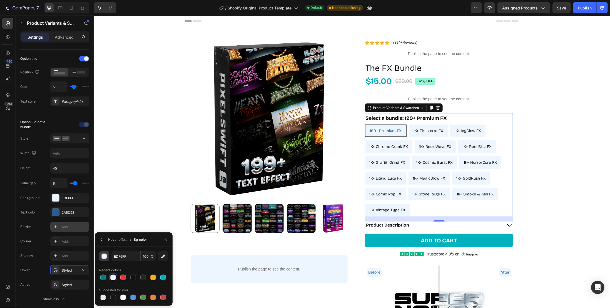
click at [107, 255] on button "button" at bounding box center [104, 256] width 10 height 10
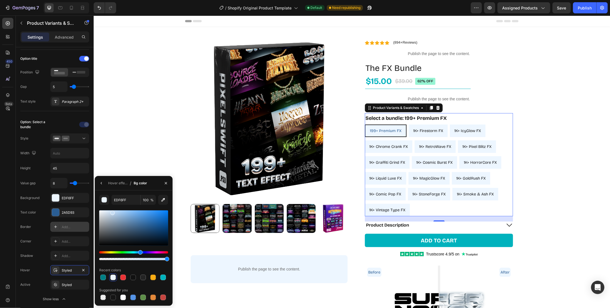
click at [112, 211] on div at bounding box center [133, 227] width 69 height 35
type input "C8DEF4"
click at [35, 265] on div "Hover Styled" at bounding box center [54, 270] width 69 height 10
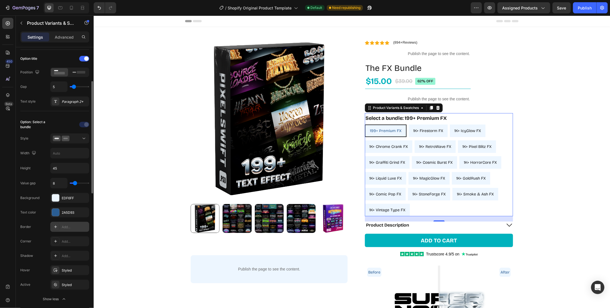
scroll to position [139, 0]
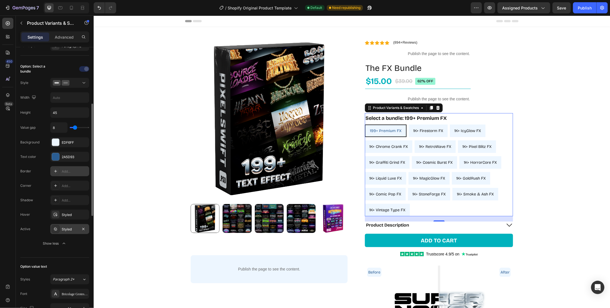
click at [70, 227] on div "Styled" at bounding box center [70, 229] width 16 height 5
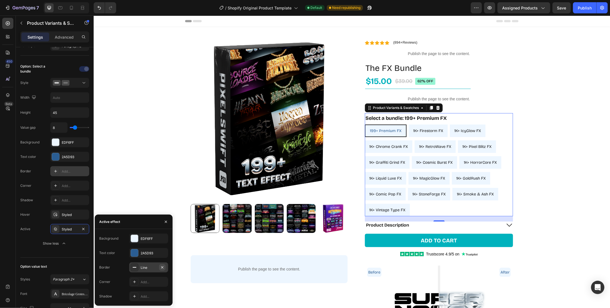
click at [164, 266] on icon "button" at bounding box center [162, 267] width 4 height 4
click at [153, 253] on div "2A5D93" at bounding box center [149, 253] width 16 height 5
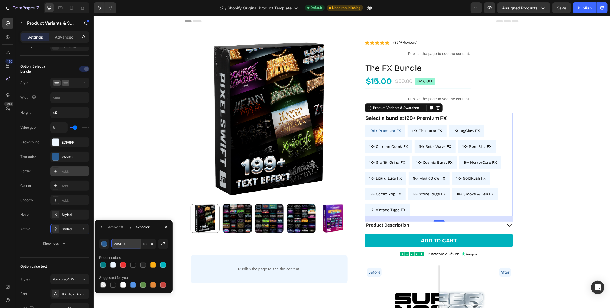
click at [0, 0] on input "2A5D93" at bounding box center [0, 0] width 0 height 0
type input "fff"
click at [101, 228] on icon "button" at bounding box center [101, 227] width 4 height 4
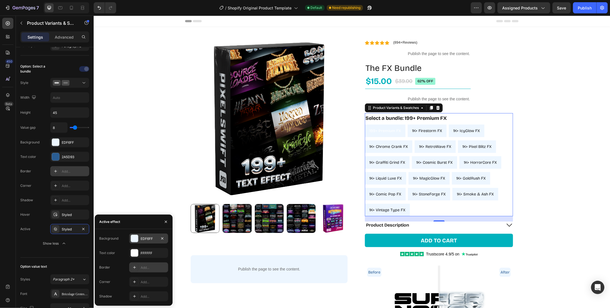
click at [151, 237] on div "EDF6FF" at bounding box center [149, 238] width 16 height 5
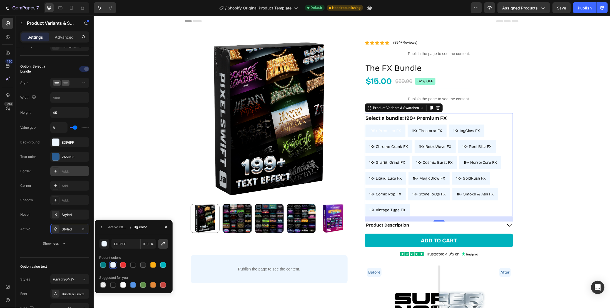
click at [161, 245] on icon "button" at bounding box center [163, 244] width 6 height 6
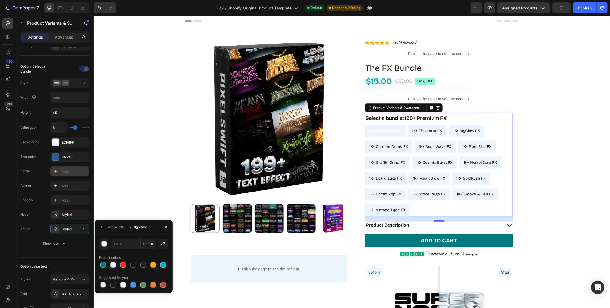
type input "00B2BD"
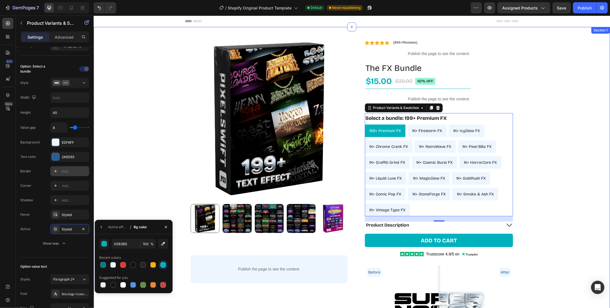
click at [116, 199] on div "Product Images Publish the page to see the content. Custom Code Row Row Row Ico…" at bounding box center [351, 191] width 516 height 328
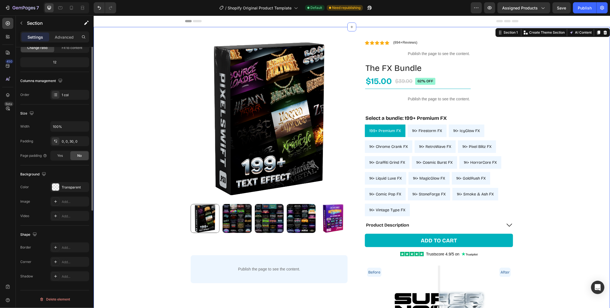
scroll to position [0, 0]
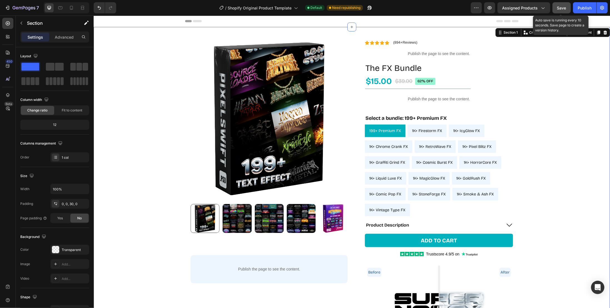
click at [567, 10] on button "Save" at bounding box center [561, 7] width 18 height 11
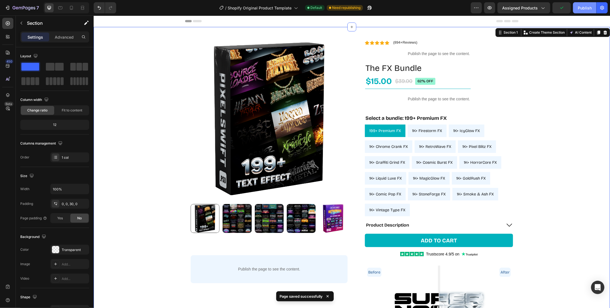
click at [583, 11] on button "Publish" at bounding box center [584, 7] width 23 height 11
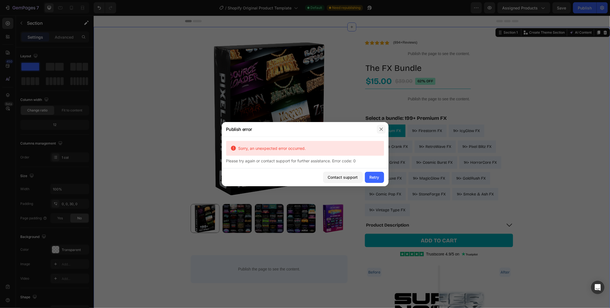
click at [379, 130] on icon "button" at bounding box center [380, 128] width 3 height 3
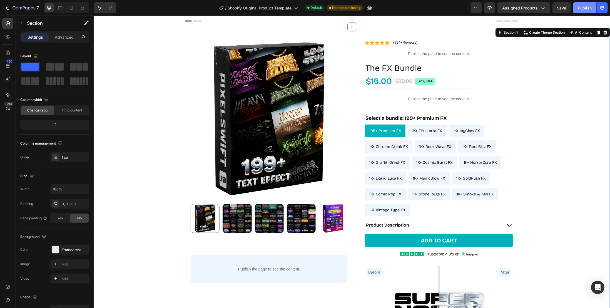
click at [586, 7] on div "Publish" at bounding box center [584, 8] width 14 height 6
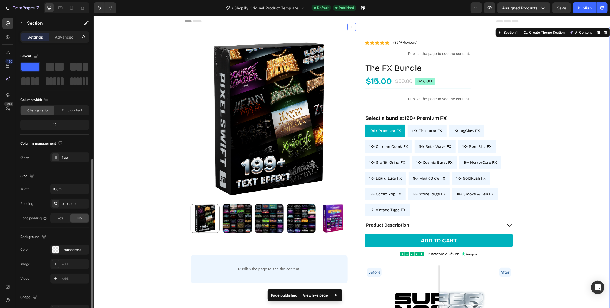
scroll to position [61, 0]
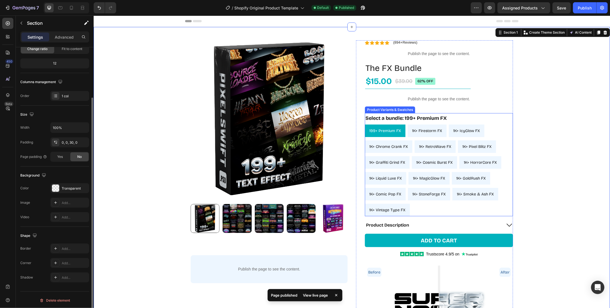
click at [466, 209] on div "199+ Premium FX 199+ Premium FX 199+ Premium FX 1K+ Firestorm FX 1K+ Firestorm …" at bounding box center [438, 170] width 148 height 92
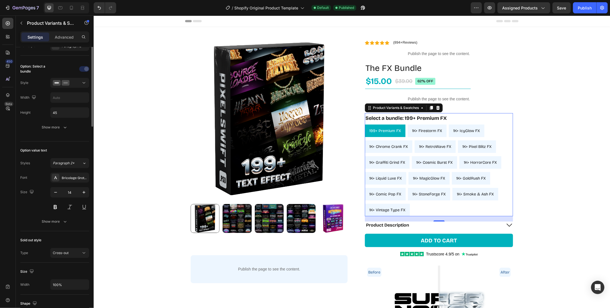
scroll to position [56, 0]
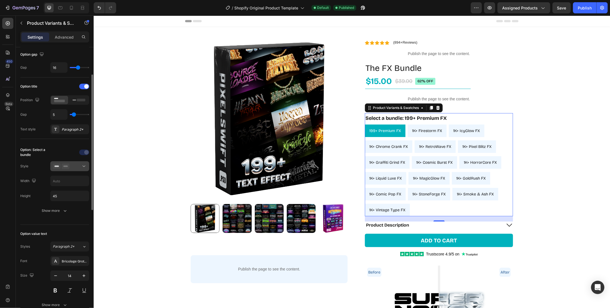
click at [78, 164] on div at bounding box center [70, 166] width 34 height 6
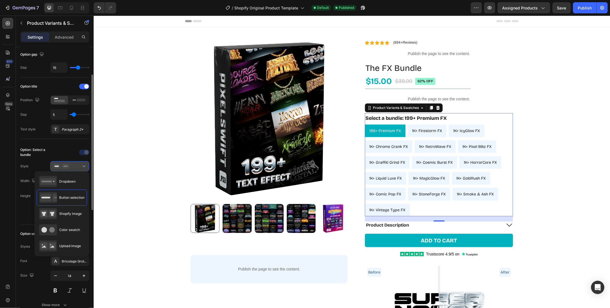
click at [78, 164] on div at bounding box center [70, 166] width 34 height 6
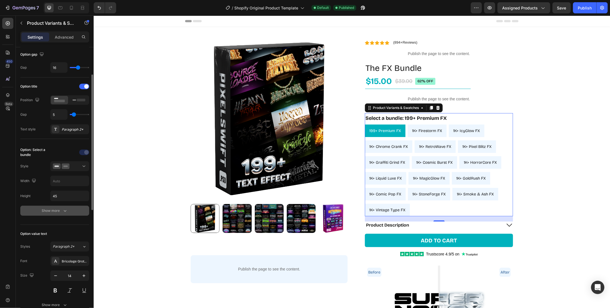
click at [67, 215] on div "Option: Select a bundle Style Width Height 45 Show more" at bounding box center [54, 181] width 69 height 77
click at [68, 211] on button "Show more" at bounding box center [54, 211] width 69 height 10
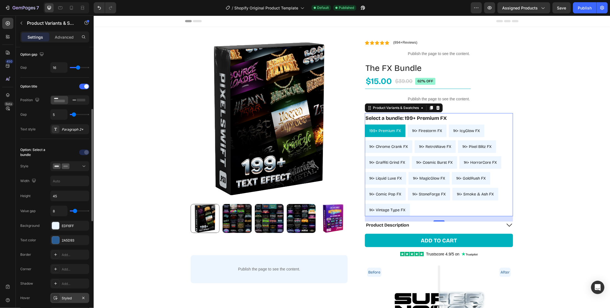
scroll to position [139, 0]
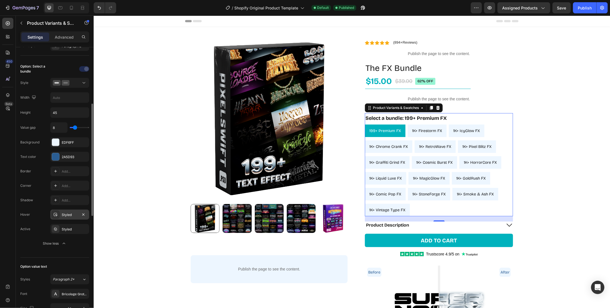
click at [69, 213] on div "Styled" at bounding box center [70, 214] width 16 height 5
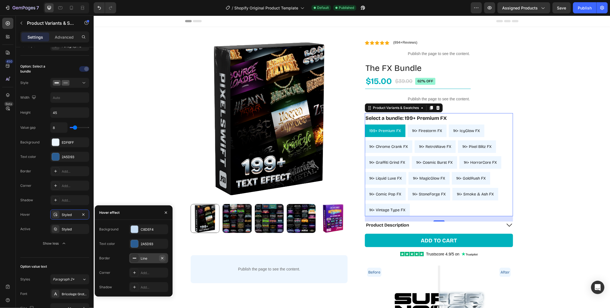
click at [163, 257] on icon "button" at bounding box center [162, 258] width 4 height 4
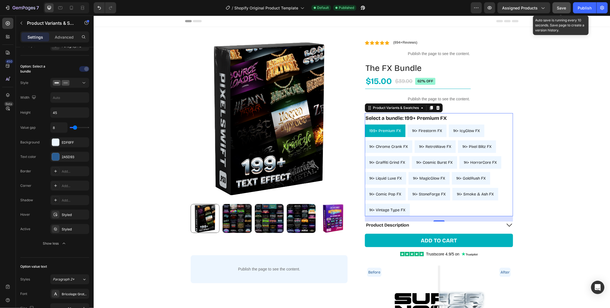
click at [565, 8] on span "Save" at bounding box center [561, 8] width 9 height 5
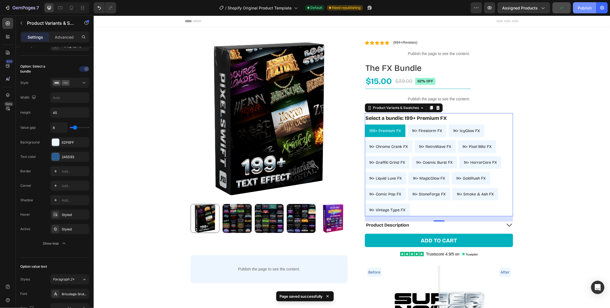
click at [582, 8] on div "Publish" at bounding box center [584, 8] width 14 height 6
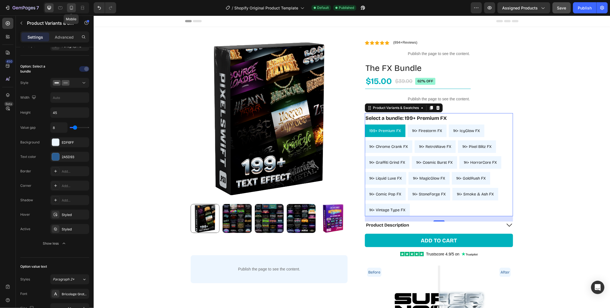
click at [70, 7] on icon at bounding box center [71, 8] width 3 height 4
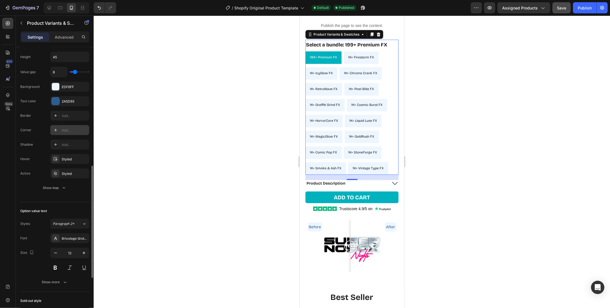
scroll to position [222, 0]
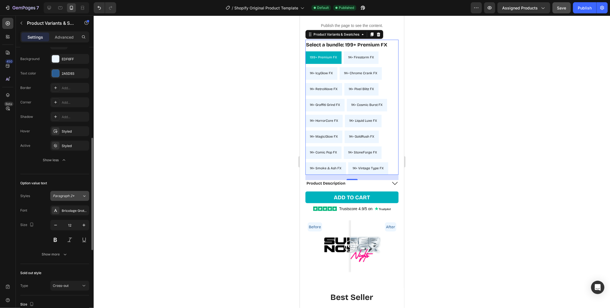
click at [81, 194] on div "Paragraph 2*" at bounding box center [67, 195] width 29 height 5
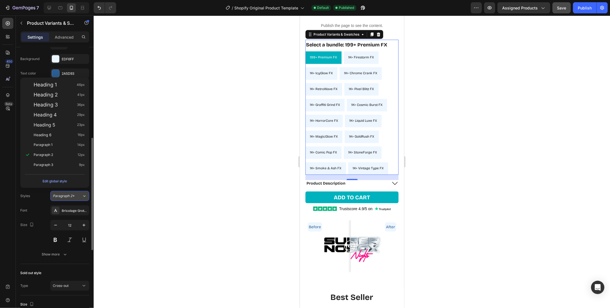
click at [80, 194] on div "Paragraph 2*" at bounding box center [67, 195] width 29 height 5
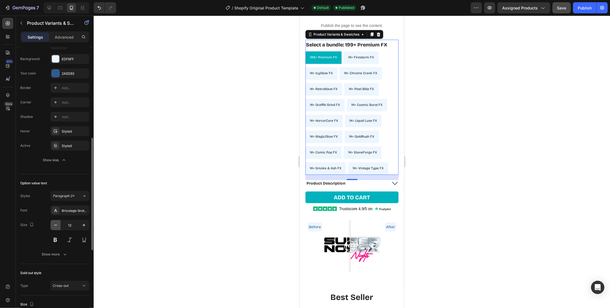
click at [57, 225] on icon "button" at bounding box center [56, 225] width 6 height 6
click at [58, 222] on icon "button" at bounding box center [56, 225] width 6 height 6
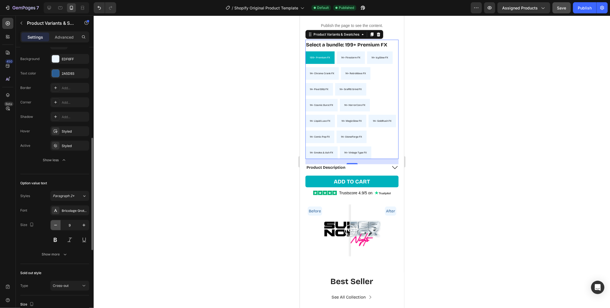
click at [58, 222] on button "button" at bounding box center [56, 225] width 10 height 10
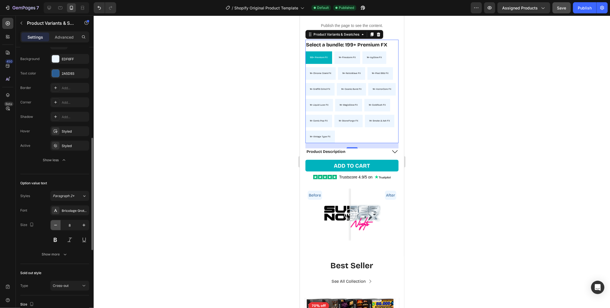
click at [58, 222] on button "button" at bounding box center [56, 225] width 10 height 10
click at [85, 224] on icon "button" at bounding box center [83, 225] width 3 height 3
click at [56, 235] on button at bounding box center [55, 240] width 10 height 10
click at [82, 223] on icon "button" at bounding box center [84, 225] width 6 height 6
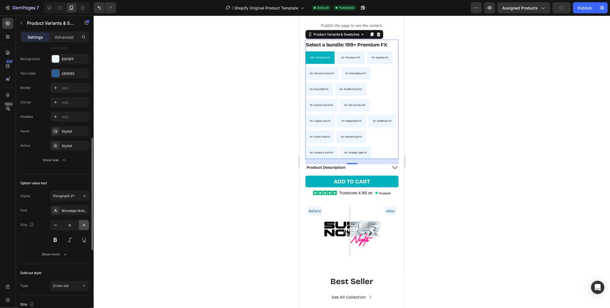
click at [82, 223] on icon "button" at bounding box center [84, 225] width 6 height 6
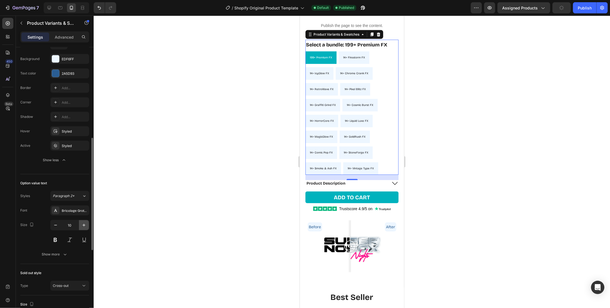
click at [82, 223] on icon "button" at bounding box center [84, 225] width 6 height 6
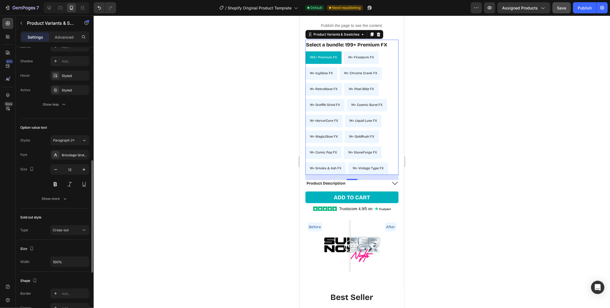
scroll to position [306, 0]
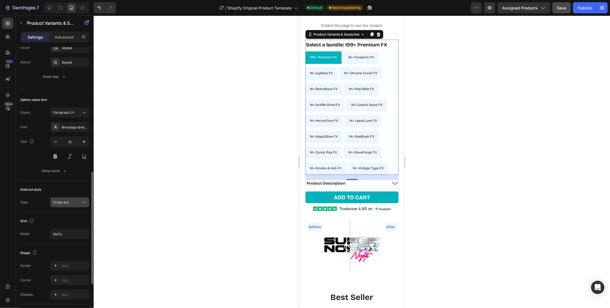
click at [69, 201] on div "Cross-out" at bounding box center [67, 202] width 28 height 5
click at [69, 213] on p "None" at bounding box center [69, 213] width 32 height 5
click at [68, 197] on button "None" at bounding box center [69, 202] width 39 height 10
click at [0, 0] on div "Cross-out" at bounding box center [0, 0] width 0 height 0
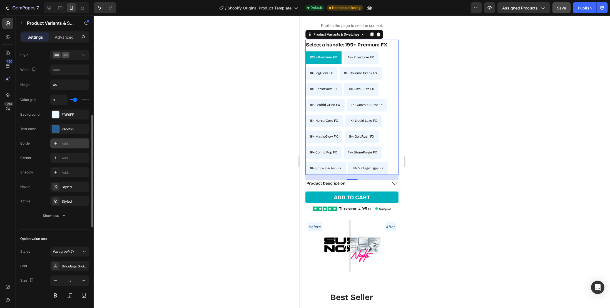
scroll to position [139, 0]
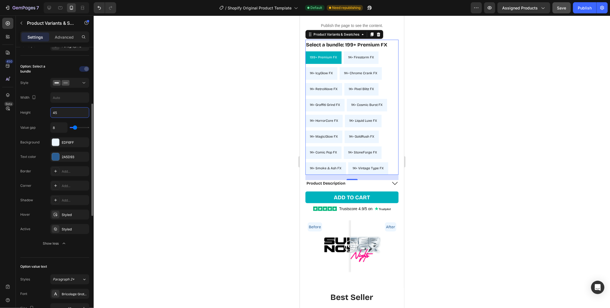
click at [61, 108] on input "45" at bounding box center [70, 112] width 38 height 10
click at [67, 97] on input "text" at bounding box center [70, 97] width 38 height 10
click at [582, 8] on div "Publish" at bounding box center [584, 8] width 14 height 6
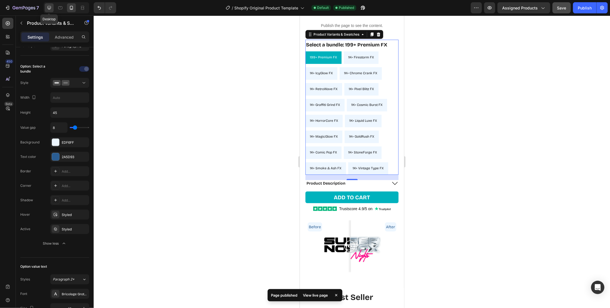
click at [47, 8] on icon at bounding box center [49, 8] width 4 height 4
type input "14"
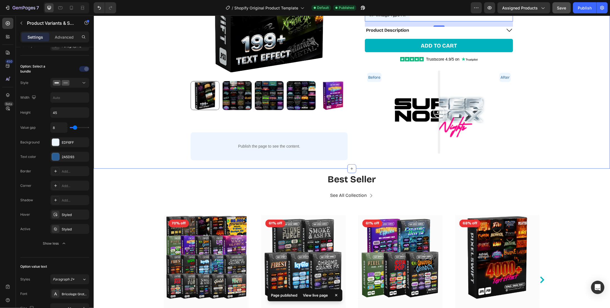
scroll to position [78, 0]
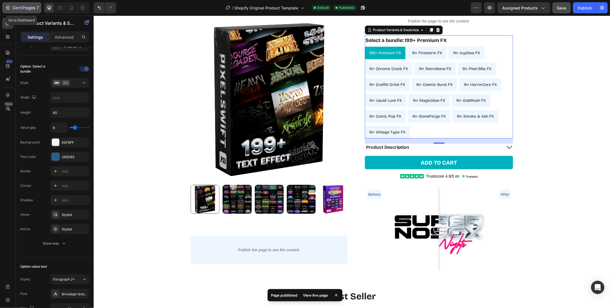
click at [22, 6] on div "7" at bounding box center [25, 7] width 26 height 7
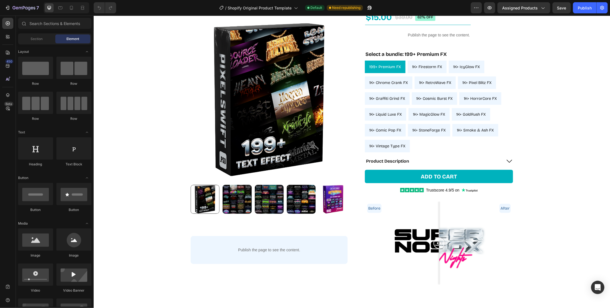
scroll to position [26, 0]
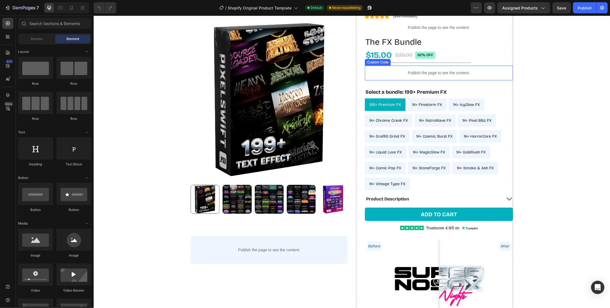
click at [457, 70] on p "Publish the page to see the content." at bounding box center [438, 73] width 148 height 6
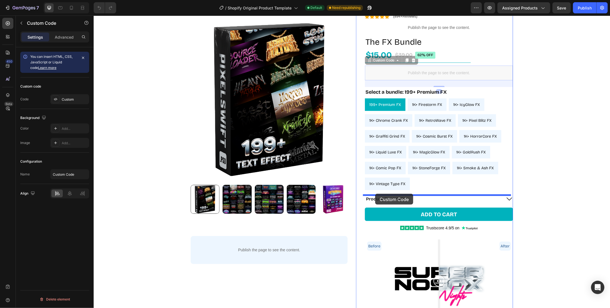
drag, startPoint x: 367, startPoint y: 60, endPoint x: 375, endPoint y: 193, distance: 133.8
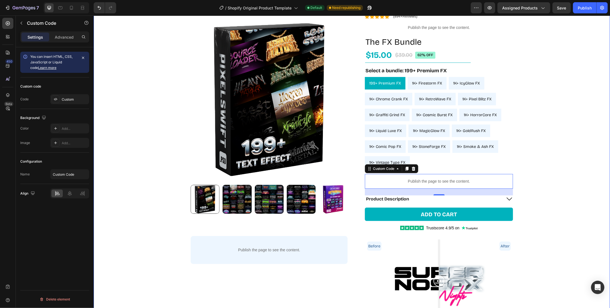
click at [564, 151] on div "Product Images Publish the page to see the content. Custom Code Row Row Row Ico…" at bounding box center [351, 165] width 516 height 328
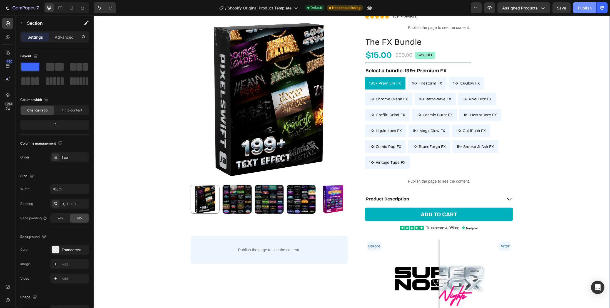
click at [581, 10] on div "Publish" at bounding box center [584, 8] width 14 height 6
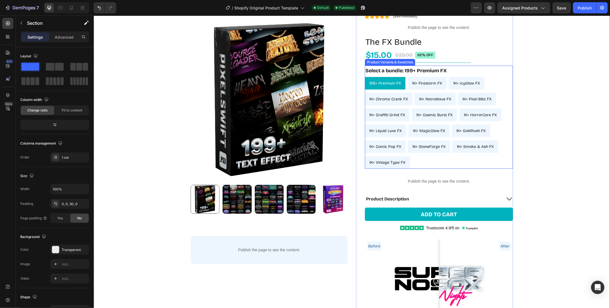
click at [504, 160] on div "199+ Premium FX 199+ Premium FX 199+ Premium FX 1K+ Firestorm FX 1K+ Firestorm …" at bounding box center [438, 123] width 148 height 92
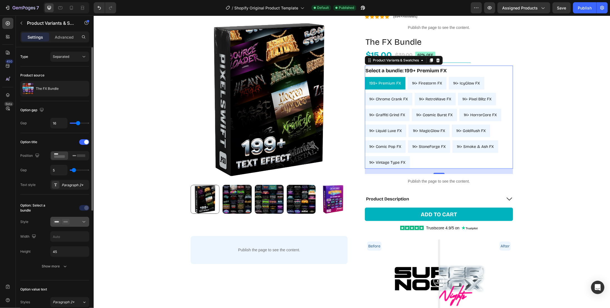
click at [79, 221] on div at bounding box center [70, 222] width 34 height 6
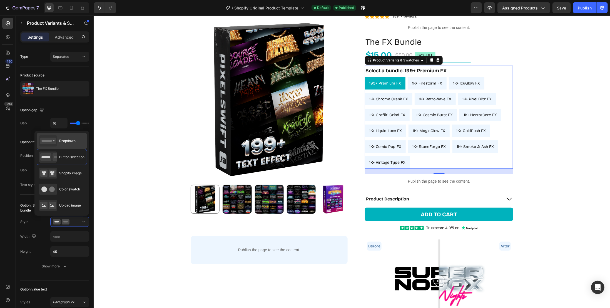
click at [73, 138] on div "Dropdown" at bounding box center [57, 140] width 36 height 11
type input "100%"
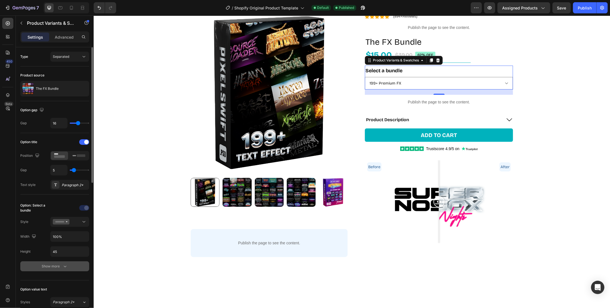
click at [67, 263] on icon "button" at bounding box center [65, 266] width 6 height 6
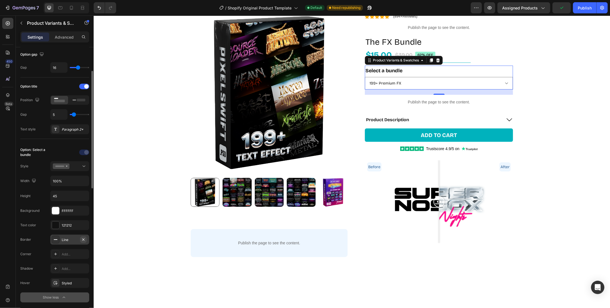
click at [84, 238] on icon "button" at bounding box center [83, 239] width 4 height 4
click at [71, 210] on div "FFFFFF" at bounding box center [70, 210] width 16 height 5
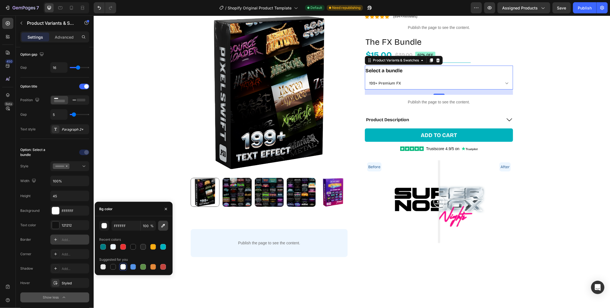
click at [162, 226] on icon "button" at bounding box center [163, 226] width 4 height 4
type input "EDF6FF"
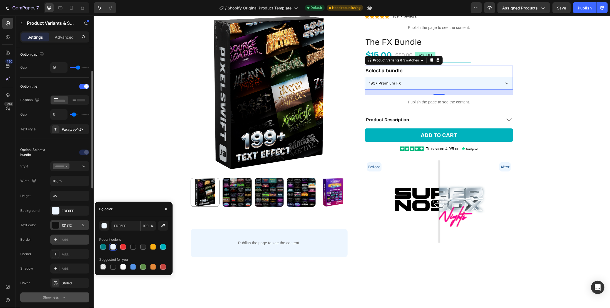
click at [68, 223] on div "121212" at bounding box center [70, 225] width 16 height 5
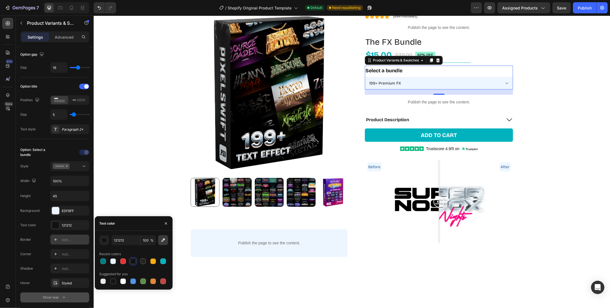
click at [163, 241] on icon "button" at bounding box center [163, 240] width 6 height 6
type input "2A5D93"
click at [137, 175] on div "Product Images Publish the page to see the content. Custom Code Row Row Row Ico…" at bounding box center [351, 129] width 516 height 256
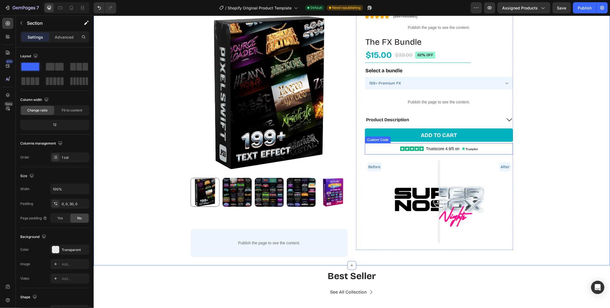
scroll to position [0, 0]
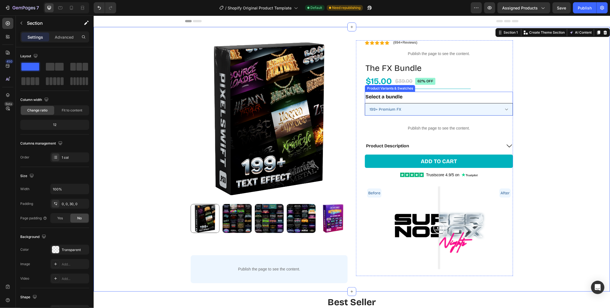
click at [451, 110] on select "199+ Premium FX 1K+ Firestorm FX 1K+ IcyGlow FX 1K+ Chrome Crank FX 1K+ RetroWa…" at bounding box center [438, 109] width 148 height 12
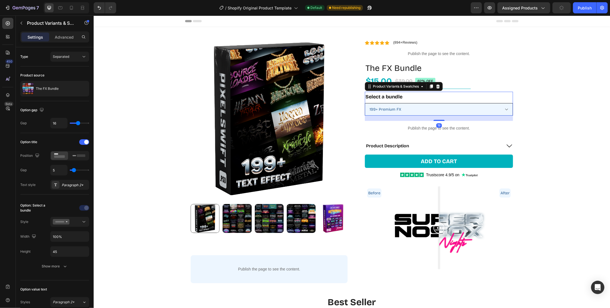
click at [453, 111] on select "199+ Premium FX 1K+ Firestorm FX 1K+ IcyGlow FX 1K+ Chrome Crank FX 1K+ RetroWa…" at bounding box center [438, 109] width 148 height 12
click at [448, 109] on select "199+ Premium FX 1K+ Firestorm FX 1K+ IcyGlow FX 1K+ Chrome Crank FX 1K+ RetroWa…" at bounding box center [438, 109] width 148 height 12
click at [78, 219] on div at bounding box center [70, 222] width 34 height 6
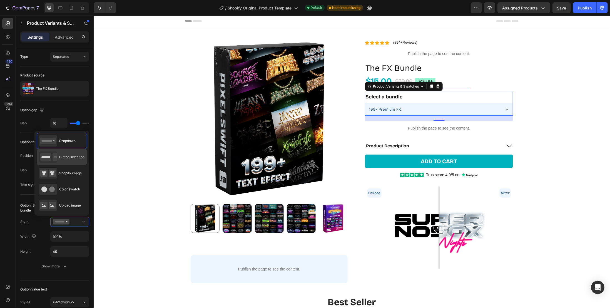
click at [74, 161] on div "Button selection" at bounding box center [61, 156] width 45 height 11
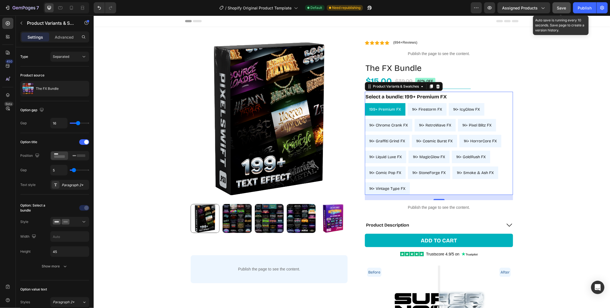
click at [567, 10] on button "Save" at bounding box center [561, 7] width 18 height 11
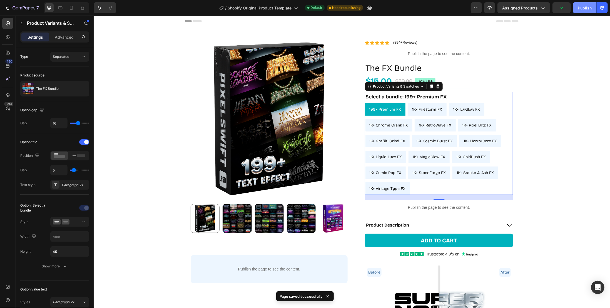
click at [579, 8] on div "Publish" at bounding box center [584, 8] width 14 height 6
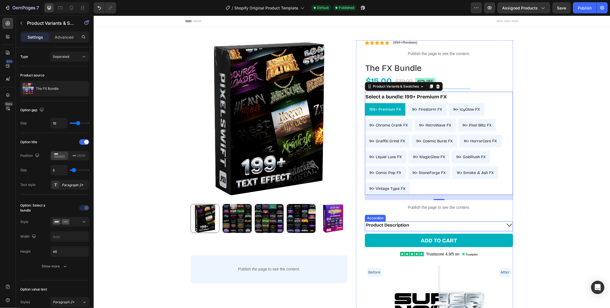
click at [487, 226] on div "Product Description" at bounding box center [433, 224] width 136 height 7
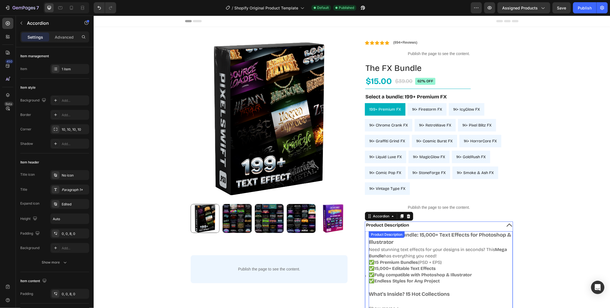
scroll to position [56, 0]
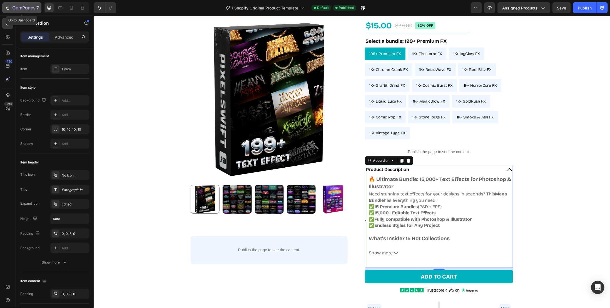
click at [17, 9] on icon "button" at bounding box center [23, 8] width 23 height 5
